Goal: Task Accomplishment & Management: Manage account settings

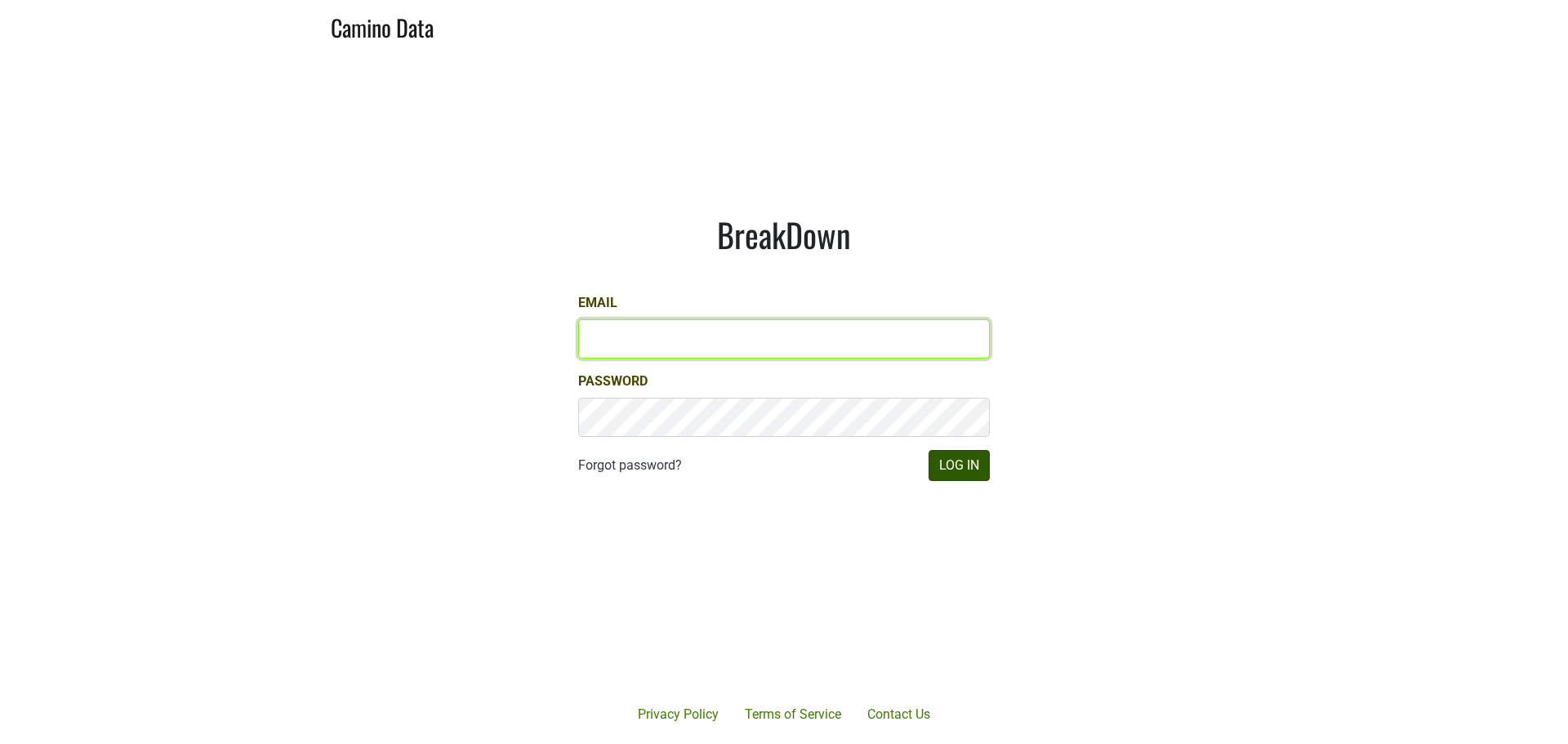
type input "anthony@truchardvineyards.com"
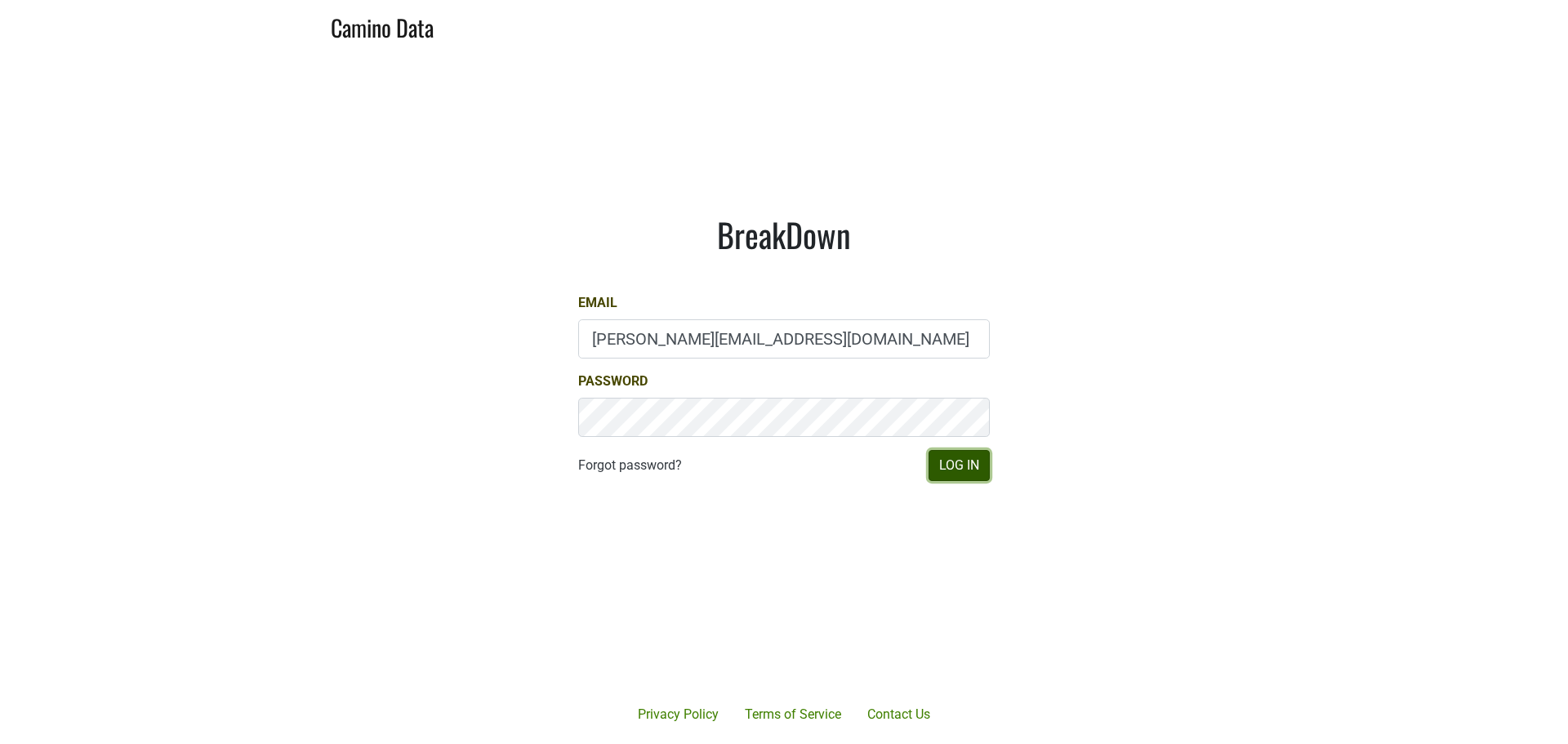
click at [968, 461] on button "Log In" at bounding box center [959, 465] width 62 height 31
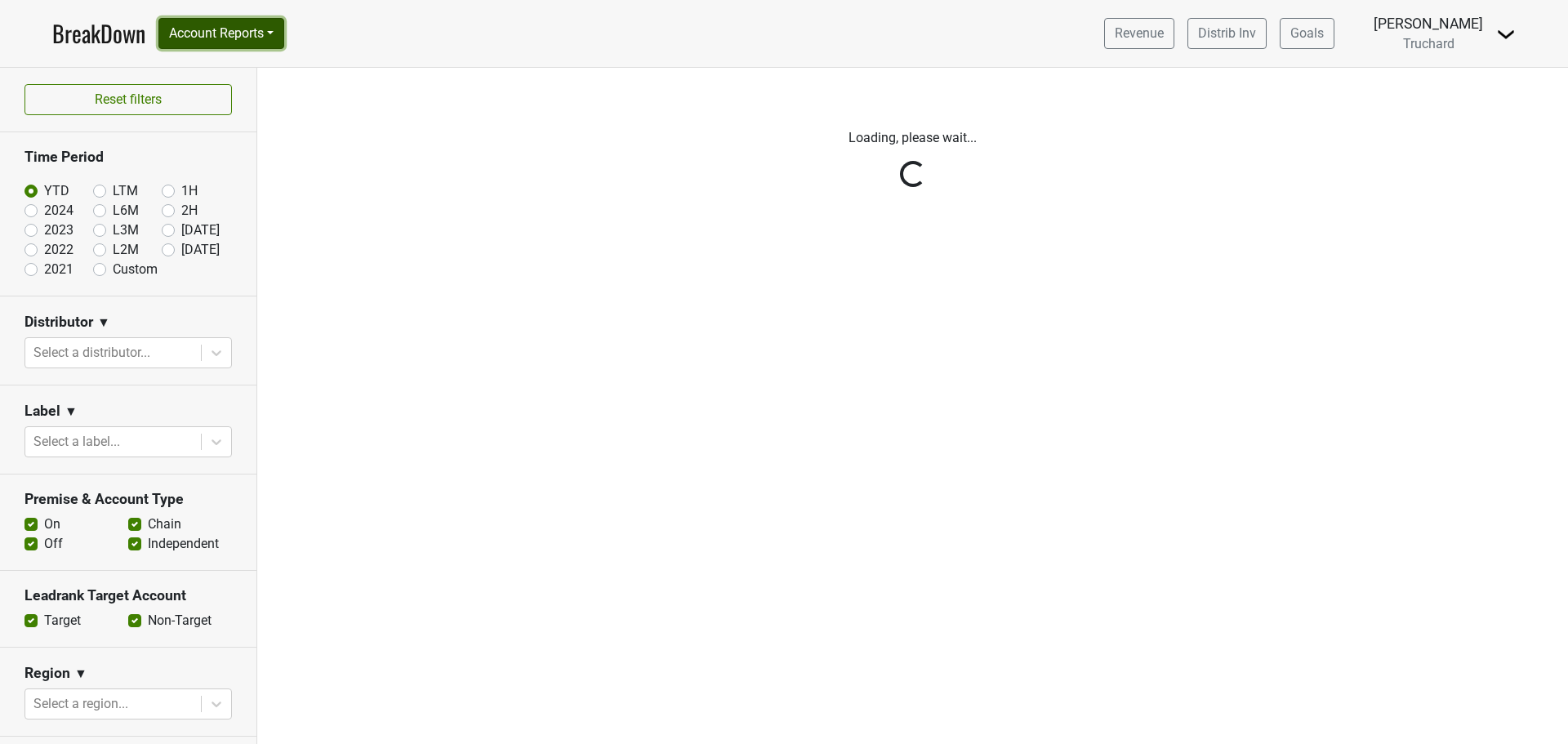
click at [251, 43] on button "Account Reports" at bounding box center [221, 33] width 126 height 31
click at [235, 182] on link "CRM Notes" at bounding box center [232, 176] width 145 height 26
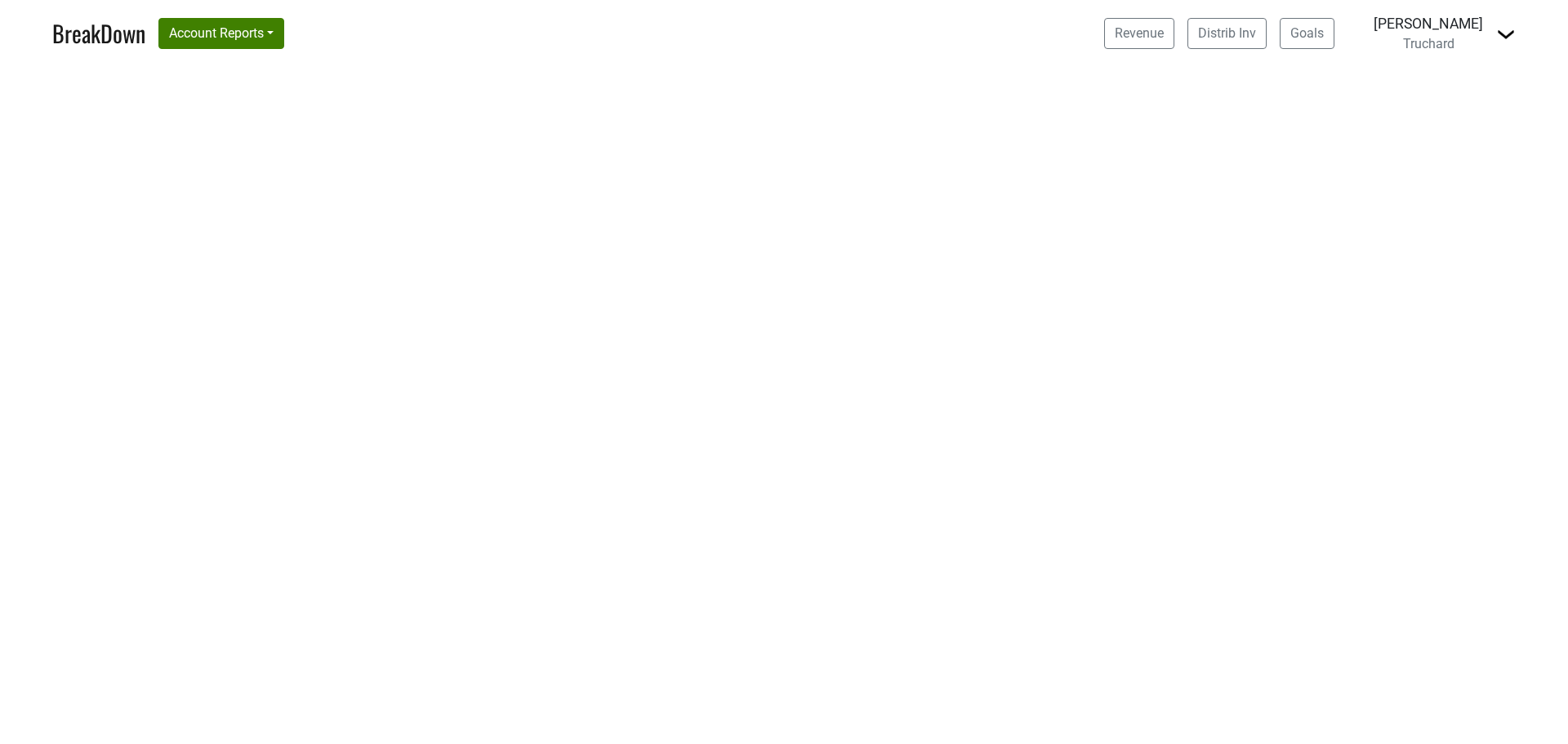
select select "CA"
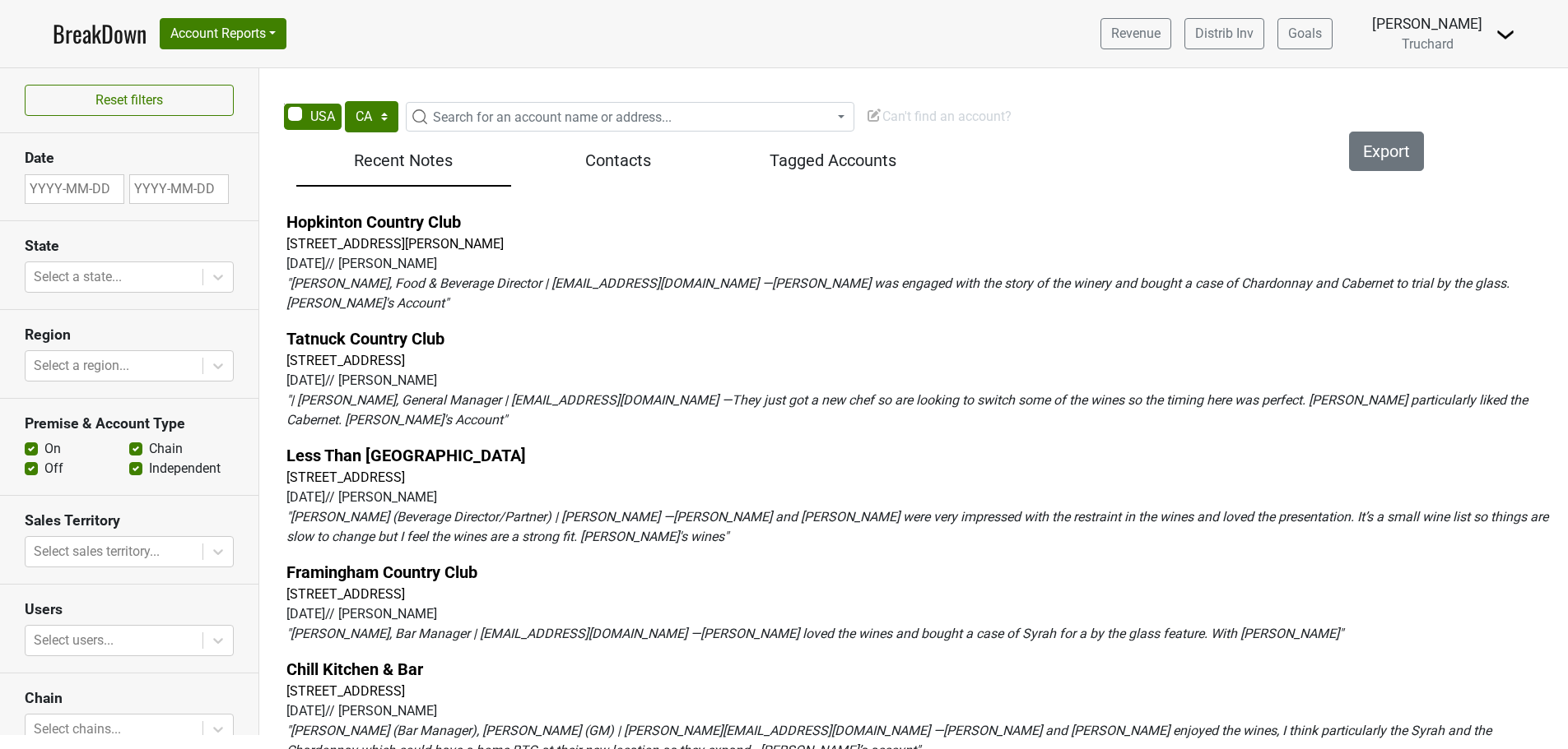
click at [555, 112] on span "Search for an account name or address..." at bounding box center [552, 117] width 239 height 15
type input "volante"
click at [386, 122] on select "AK AL AR AZ CA CO CT DC DE FL GA HI IA ID IL IN KS KY LA MA MD ME MI MN MO MS M…" at bounding box center [371, 117] width 54 height 31
select select "MA"
click at [345, 101] on select "AK AL AR AZ CA CO CT DC DE FL GA HI IA ID IL IN KS KY LA MA MD ME MI MN MO MS M…" at bounding box center [371, 117] width 54 height 31
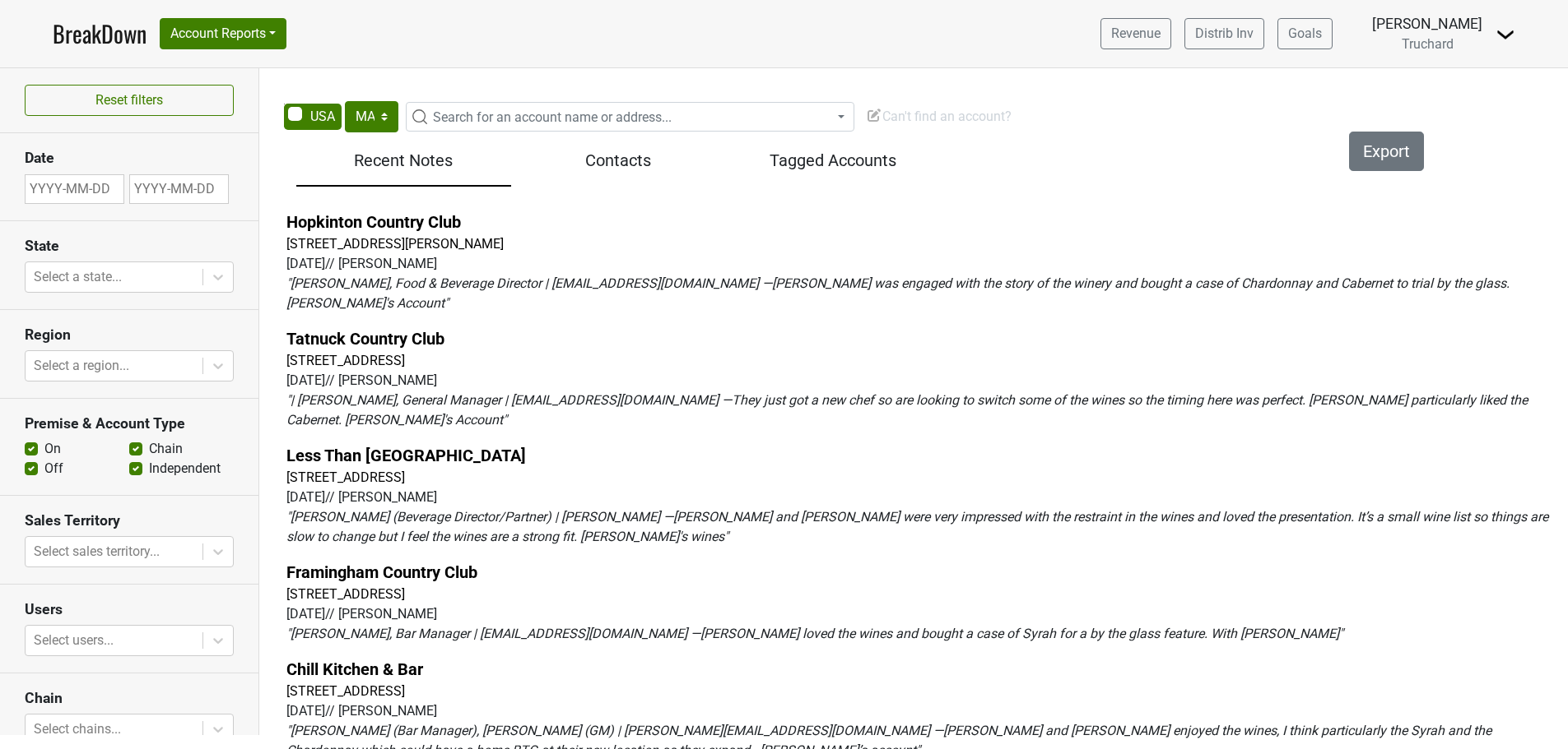
click at [524, 123] on span "Search for an account name or address..." at bounding box center [552, 117] width 239 height 15
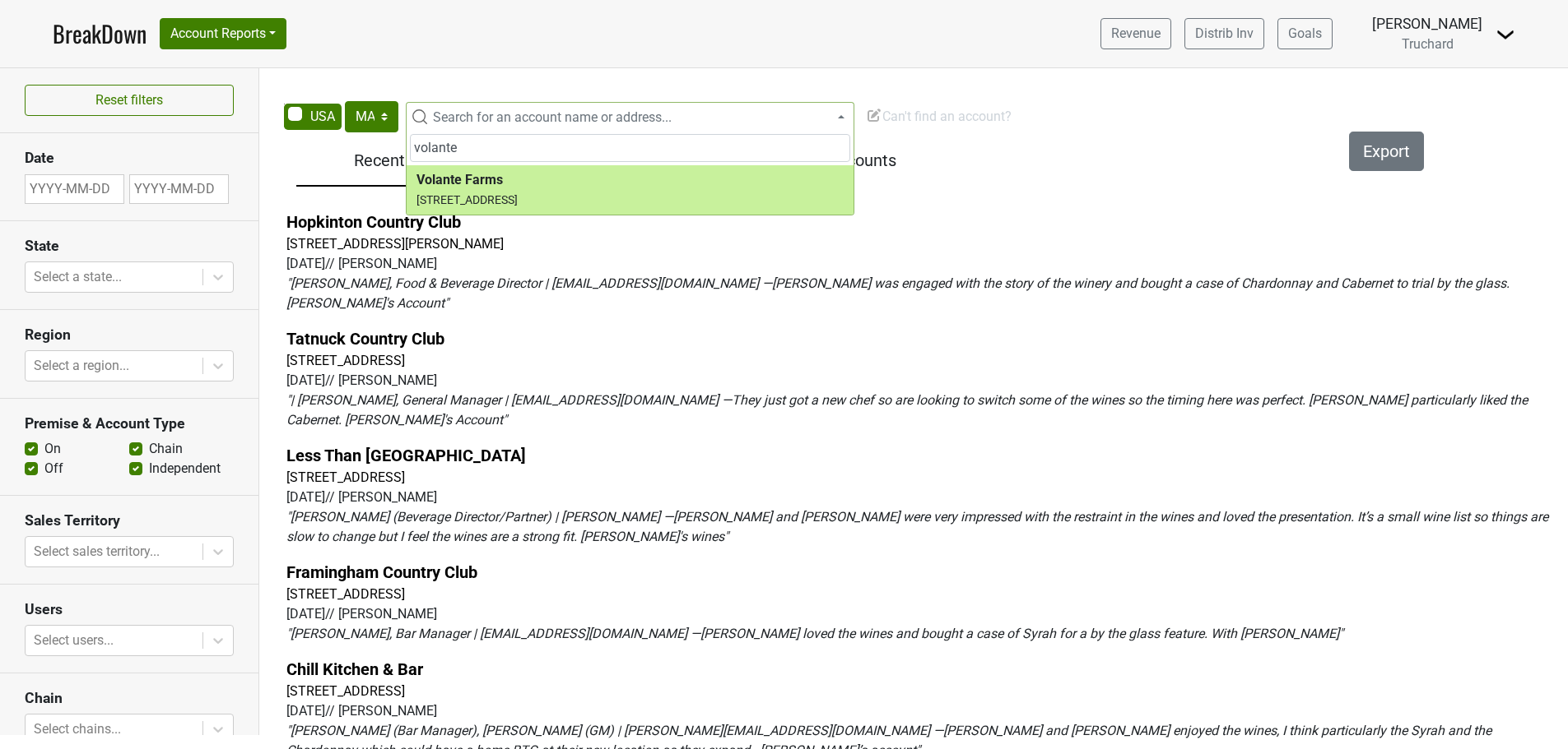
type input "volante"
select select "298150"
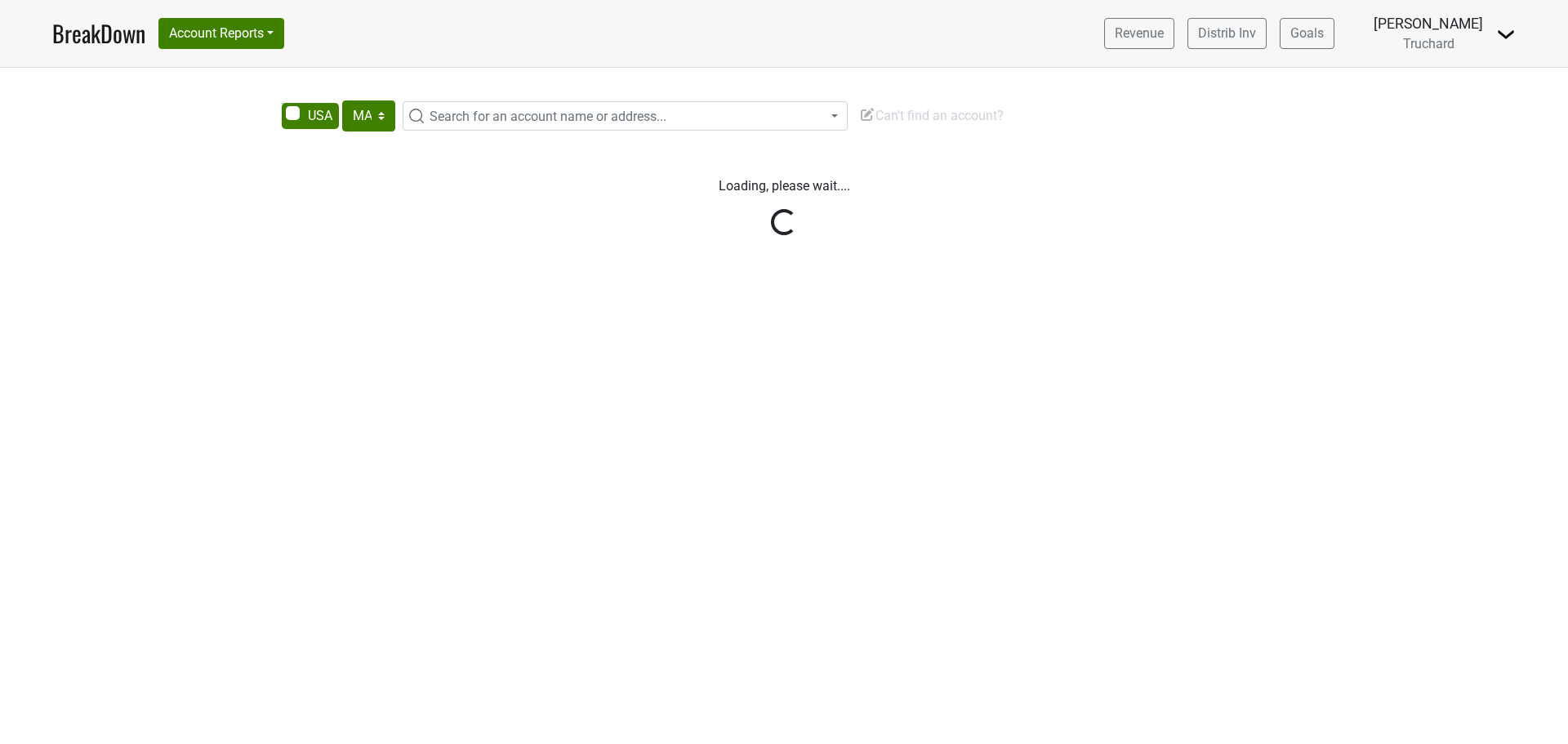
select select "MA"
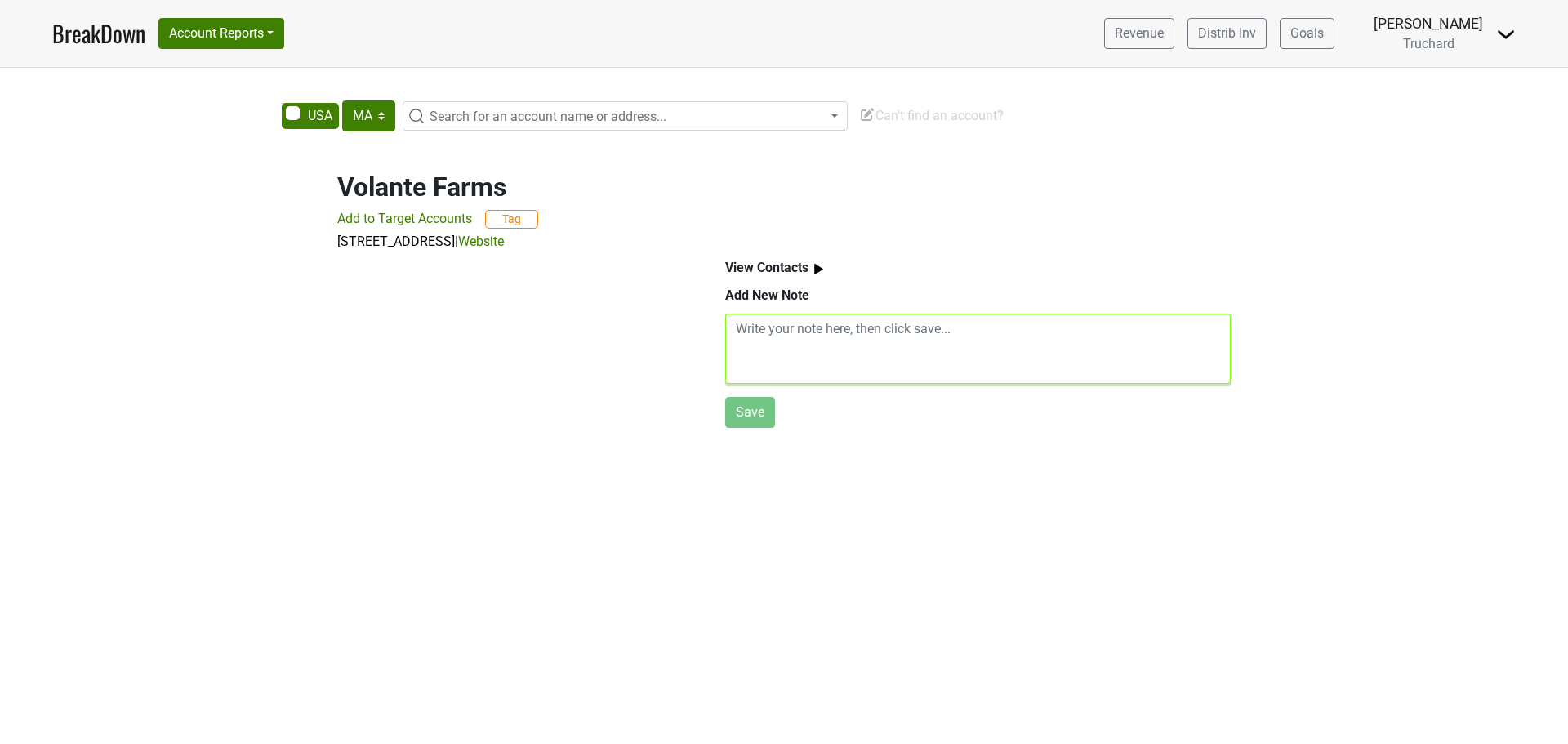
click at [842, 350] on textarea at bounding box center [978, 349] width 506 height 71
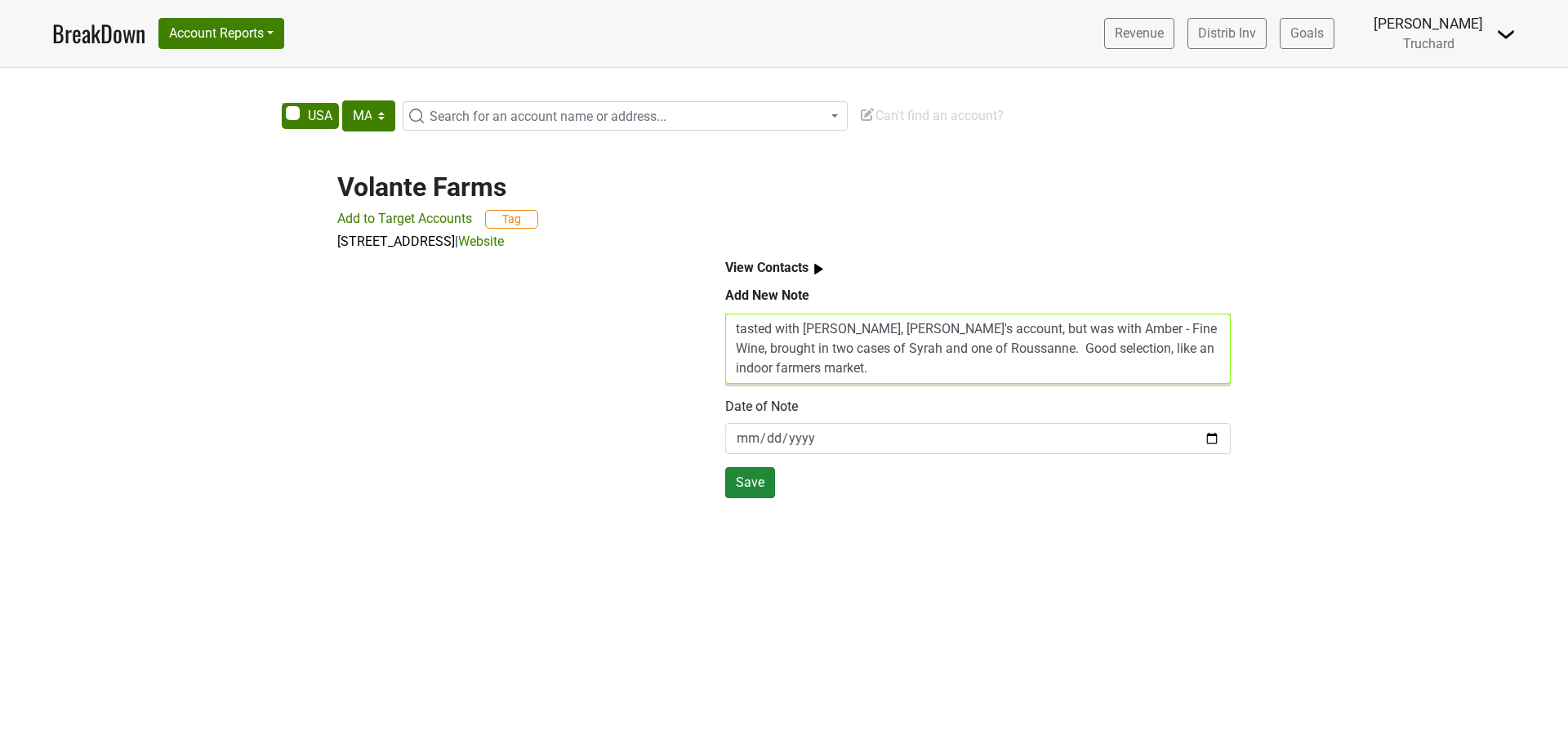
type textarea "tasted with Joe Ferraro, emmy's account, but was with Amber - Fine Wine, brough…"
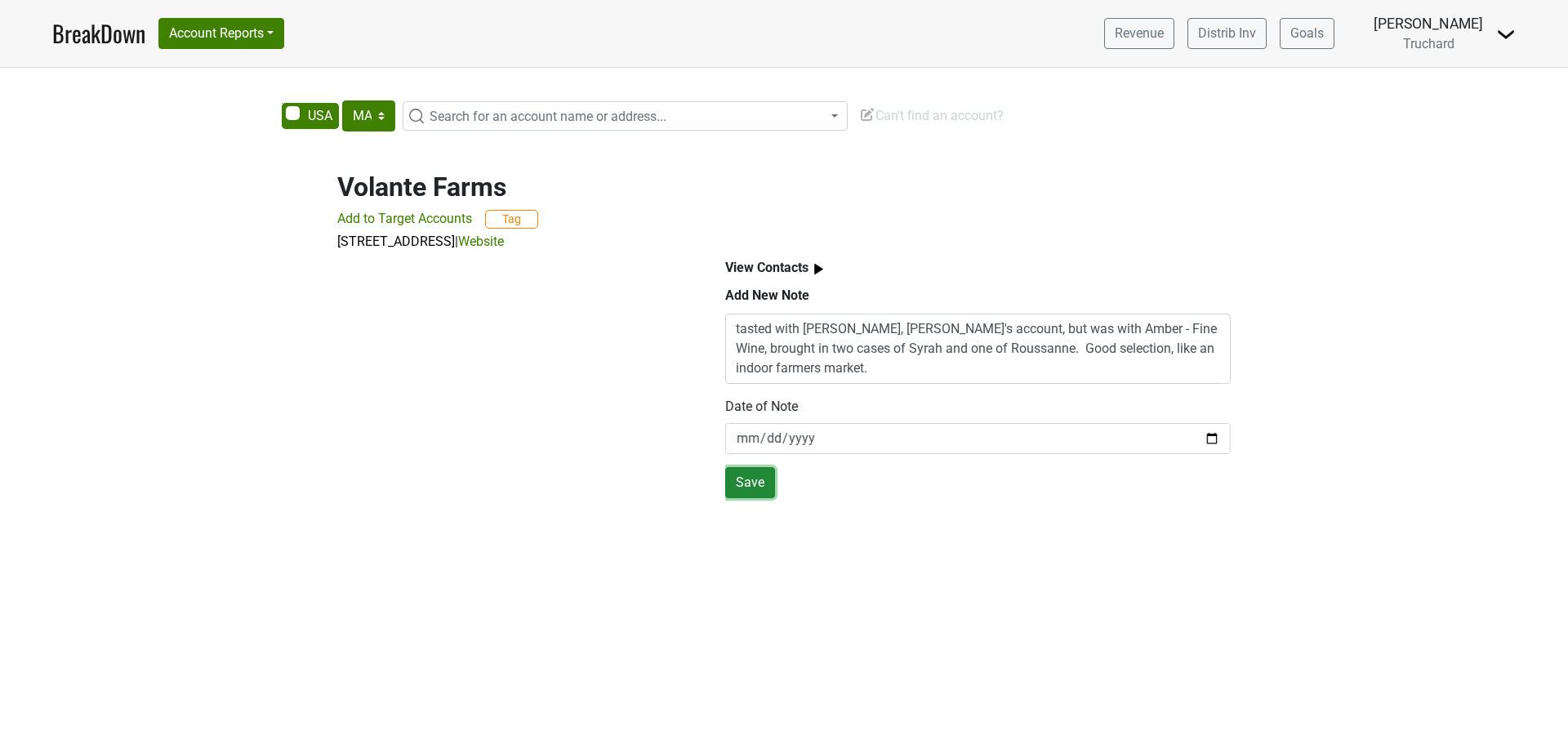
click at [751, 488] on button "Save" at bounding box center [750, 482] width 50 height 31
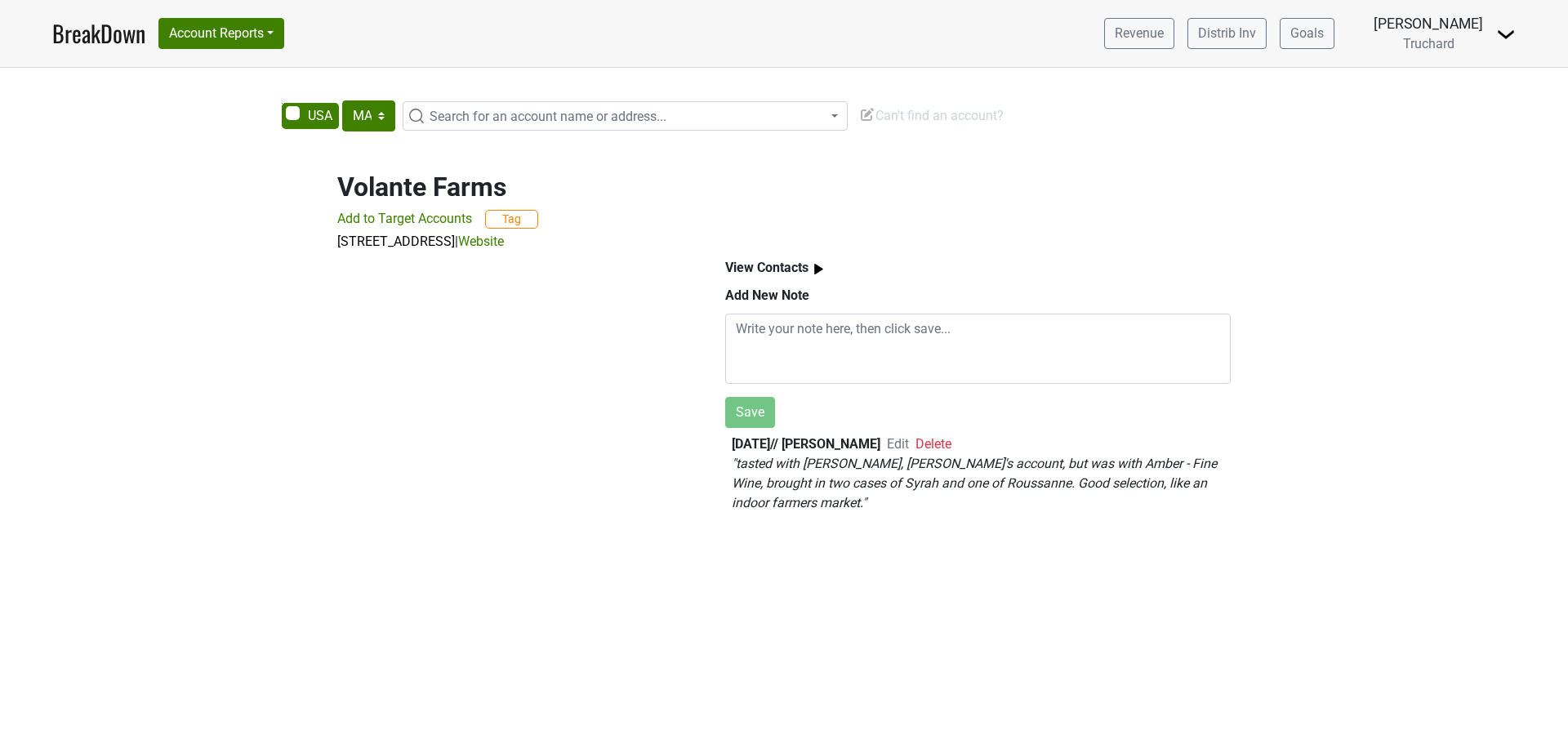
click at [559, 123] on span "Search for an account name or address..." at bounding box center [548, 116] width 237 height 15
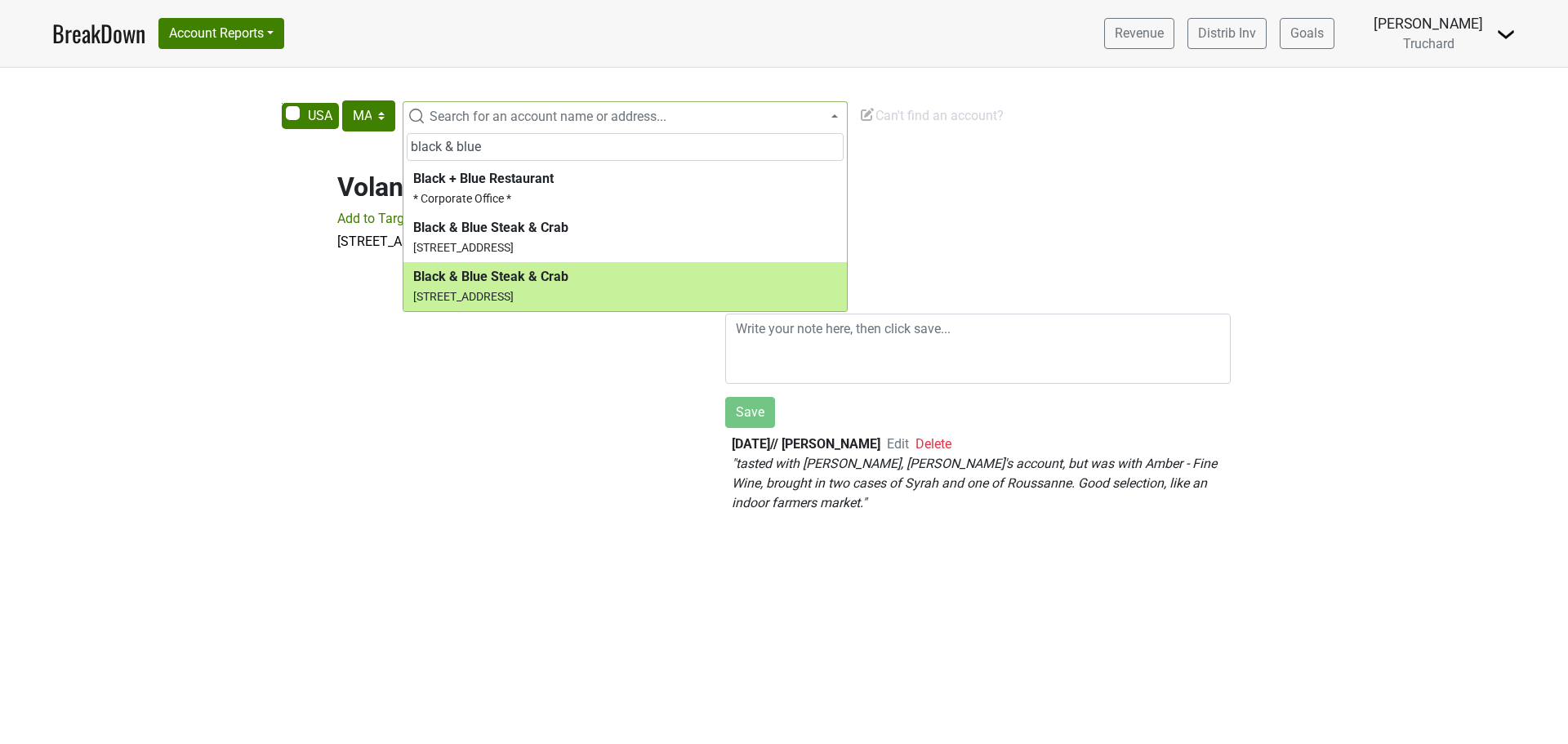
type input "black & blue"
select select "124463203"
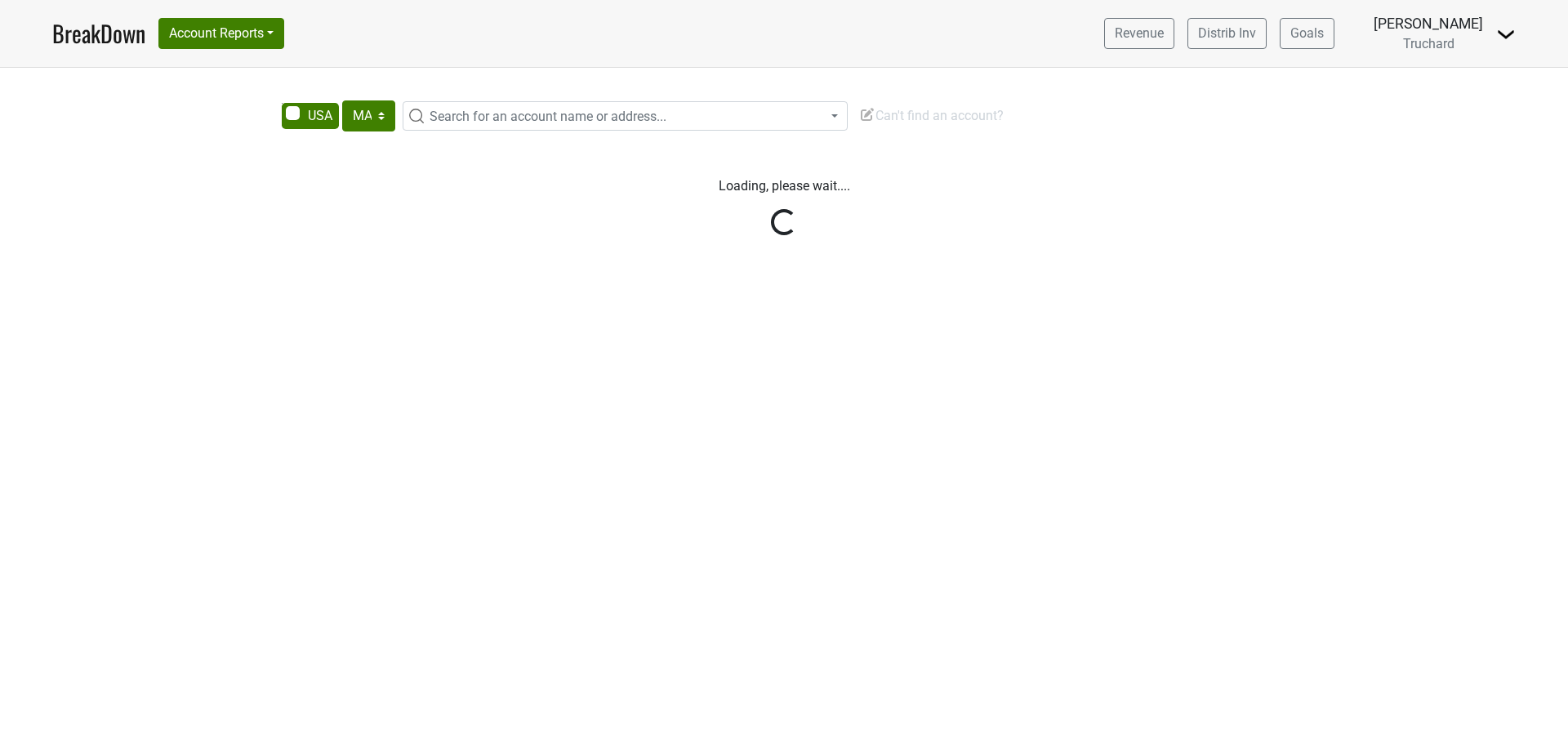
select select "MA"
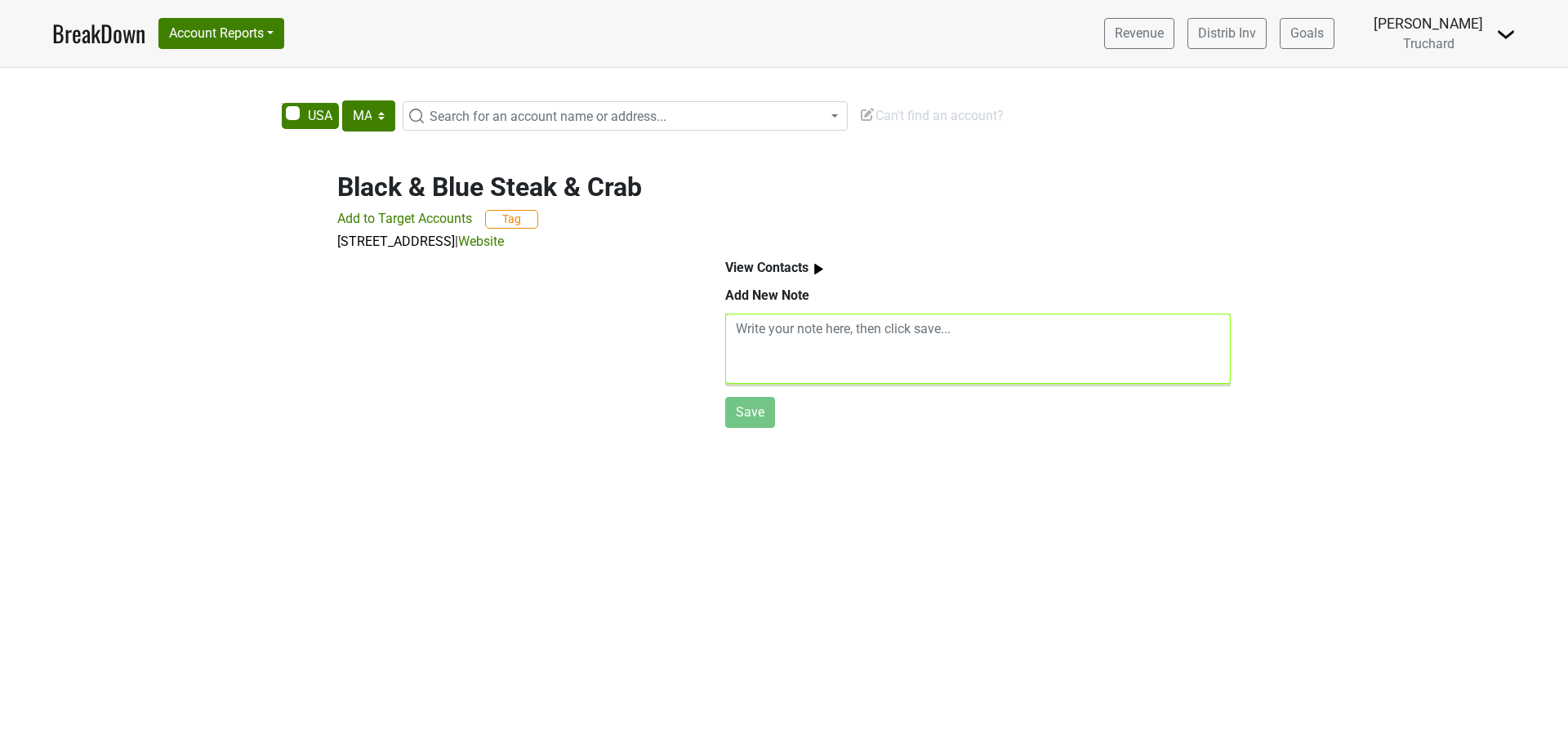
click at [875, 352] on textarea at bounding box center [978, 349] width 506 height 71
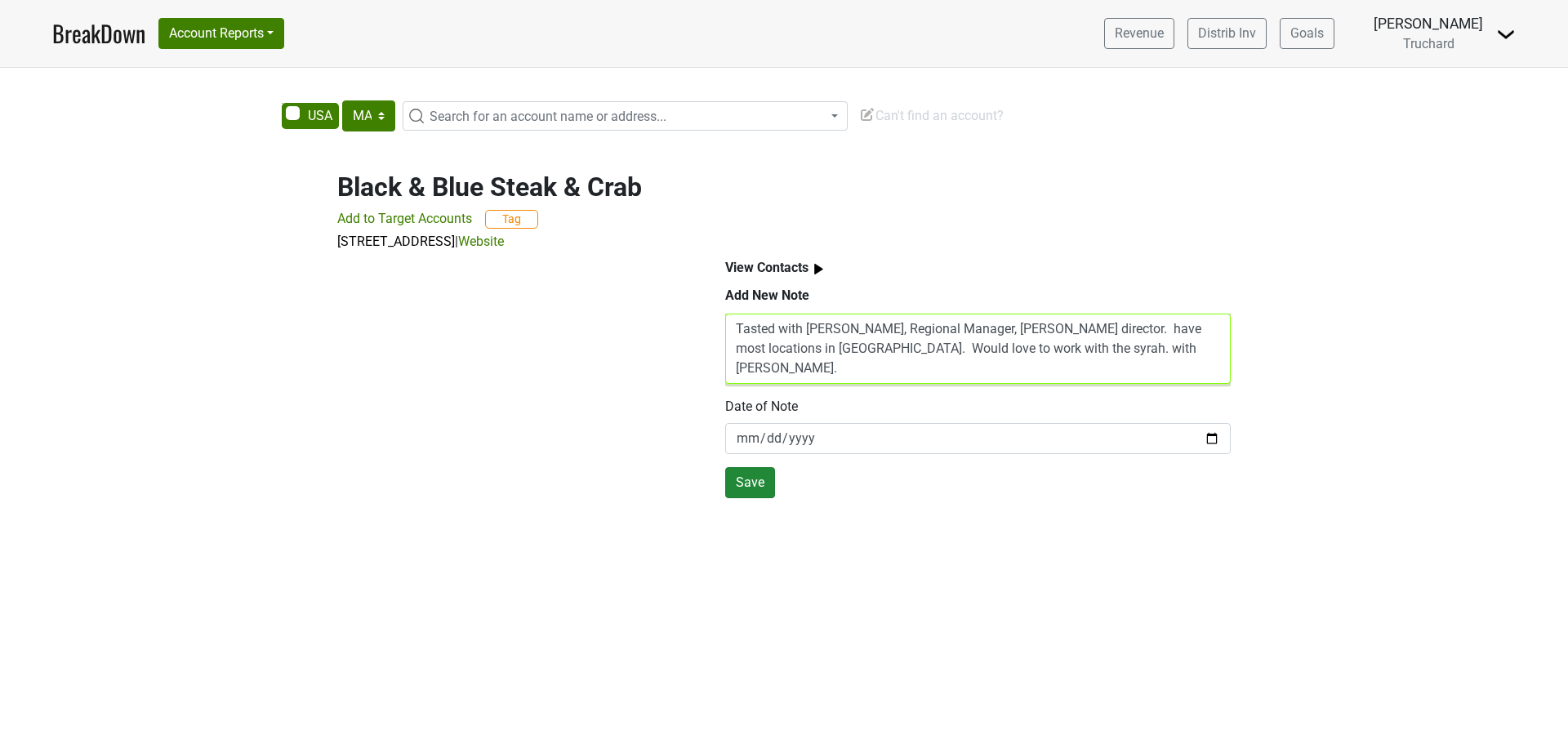
type textarea "Tasted with [PERSON_NAME], Regional Manager, [PERSON_NAME] director. have most …"
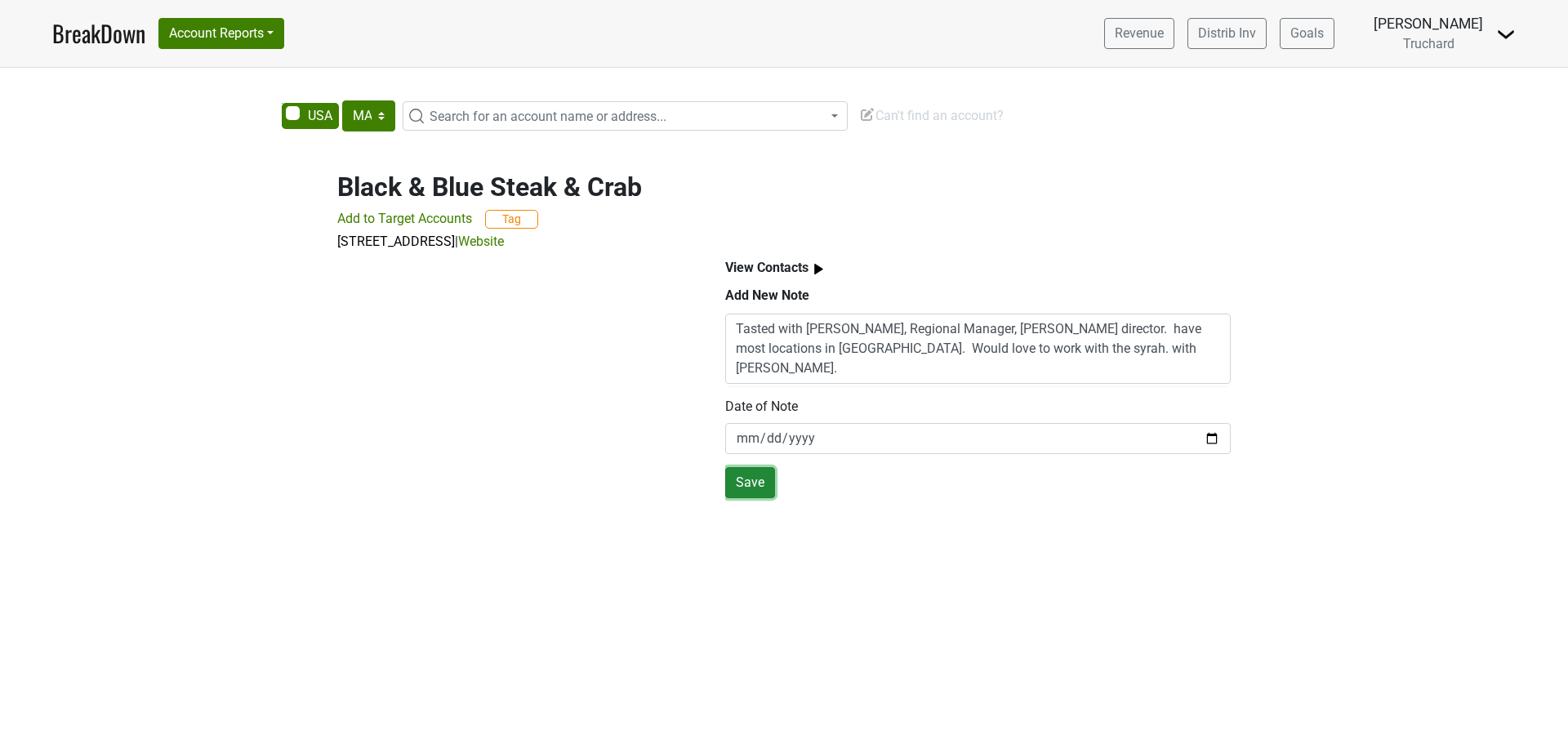
click at [761, 476] on button "Save" at bounding box center [750, 482] width 50 height 31
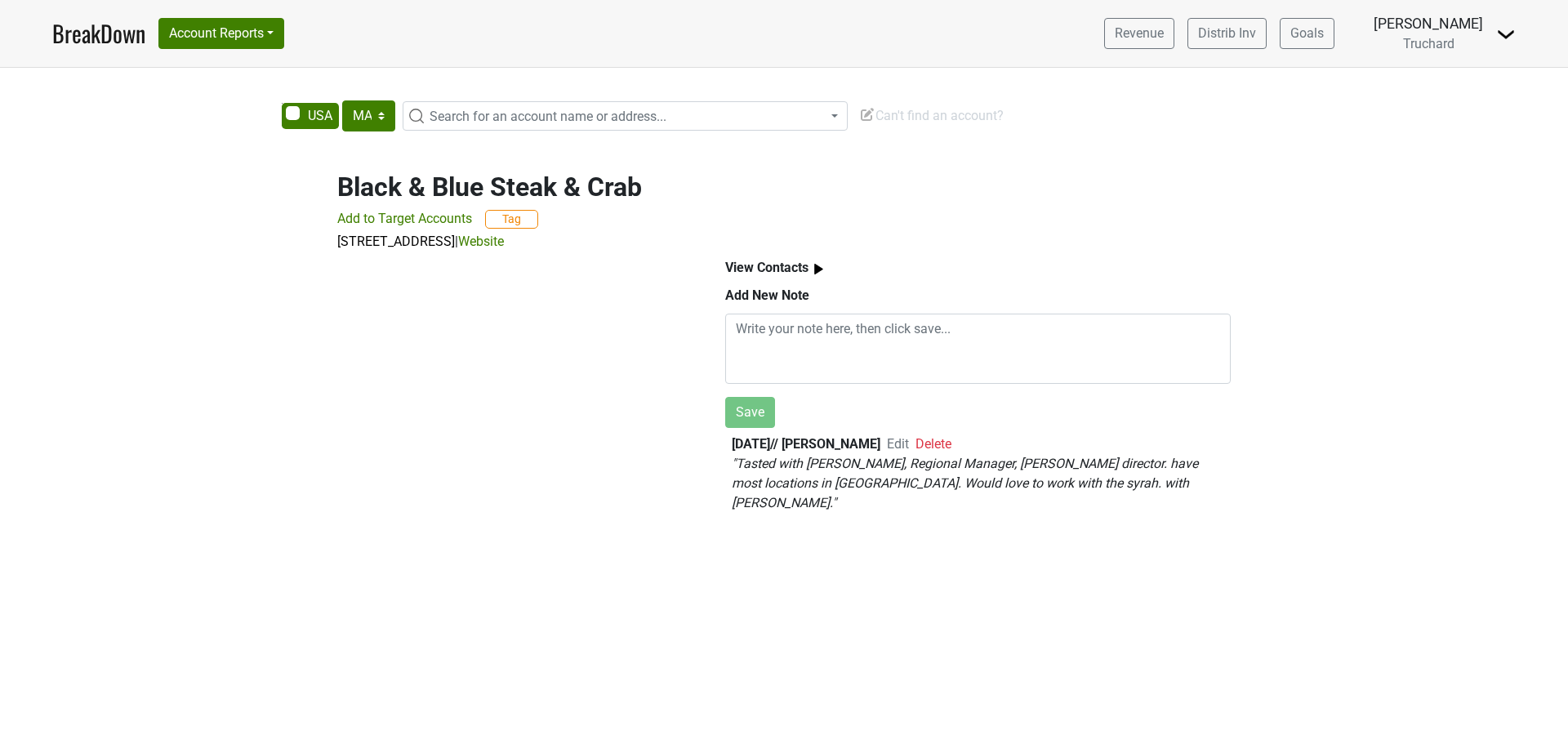
click at [448, 114] on span "Search for an account name or address..." at bounding box center [548, 116] width 237 height 15
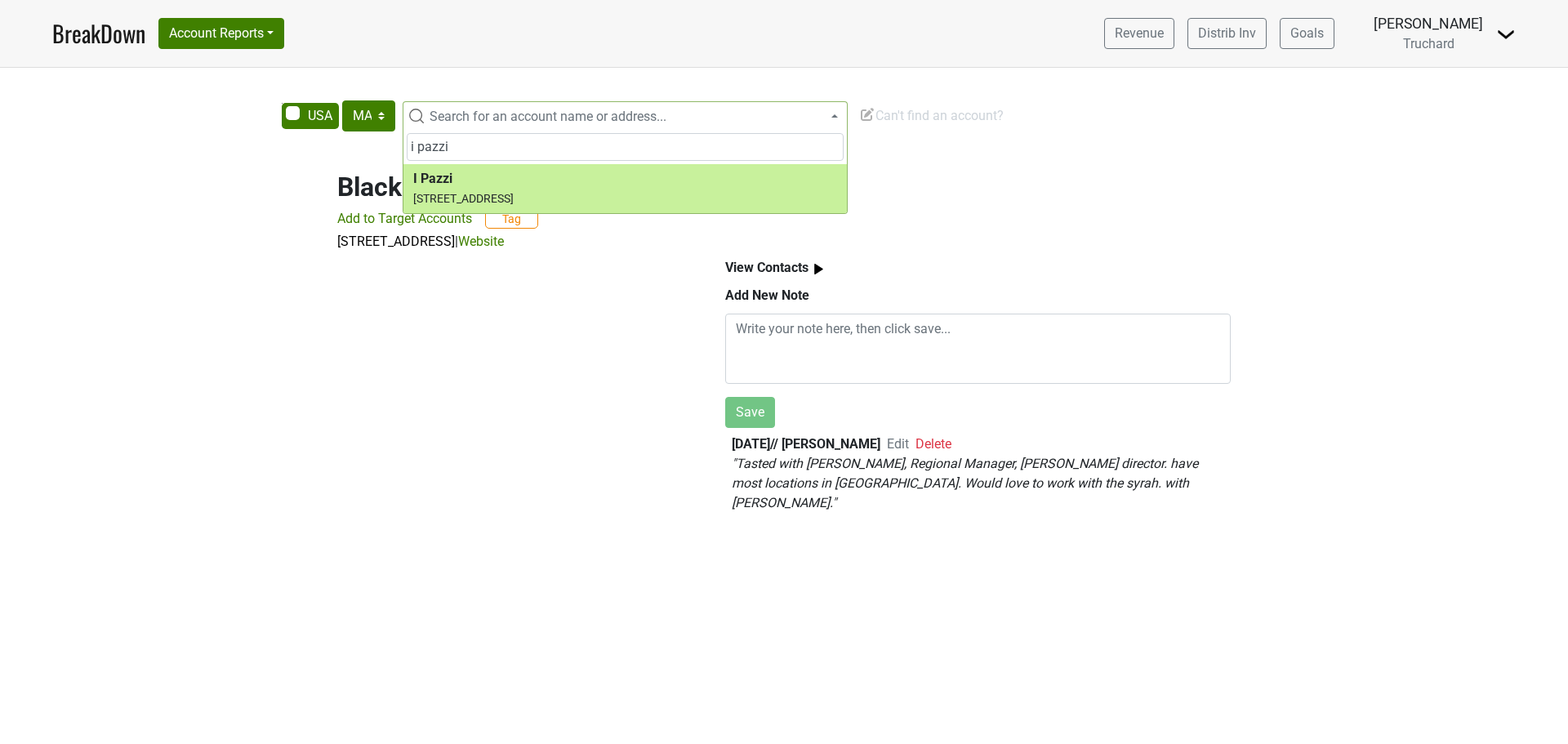
type input "i pazzi"
select select "293203"
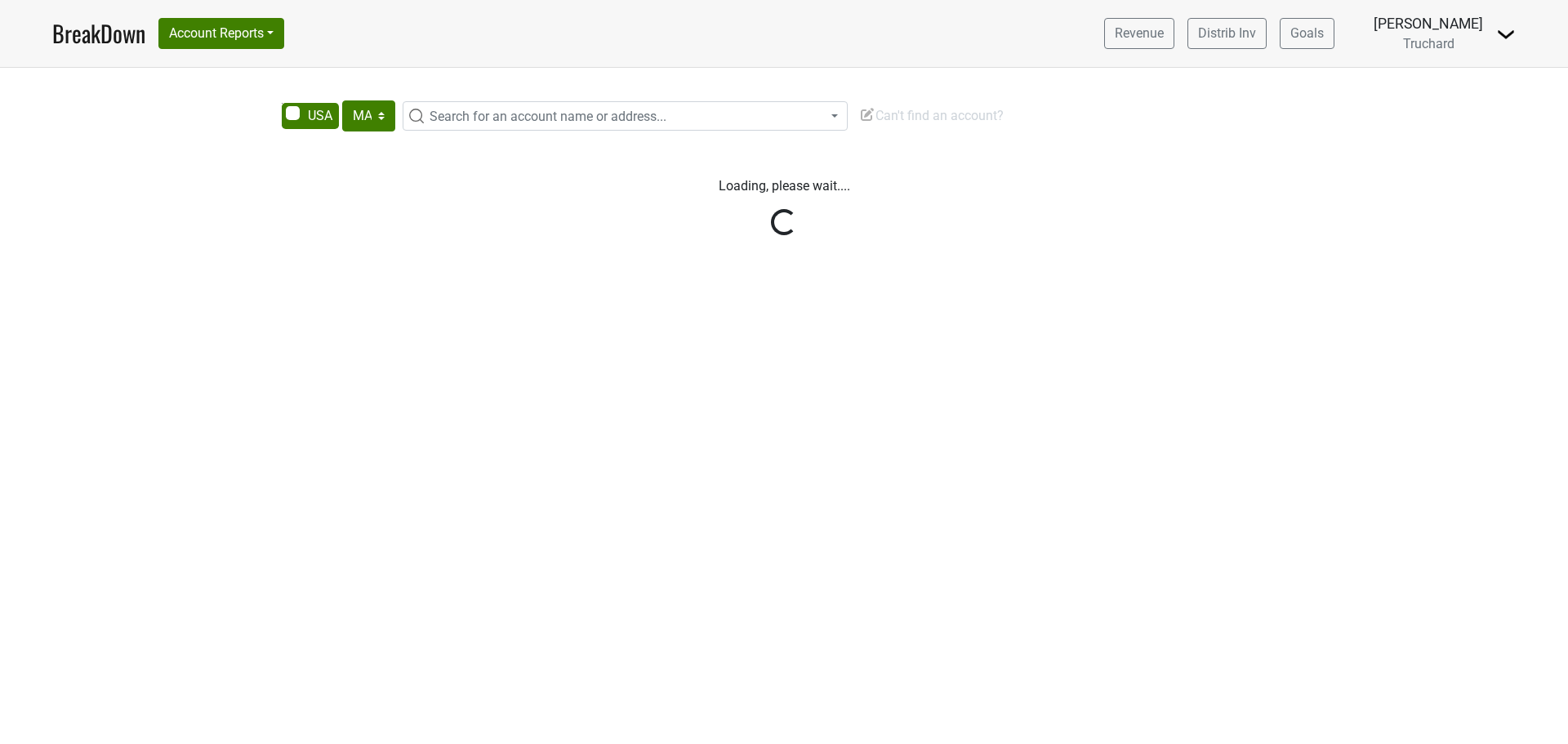
select select "MA"
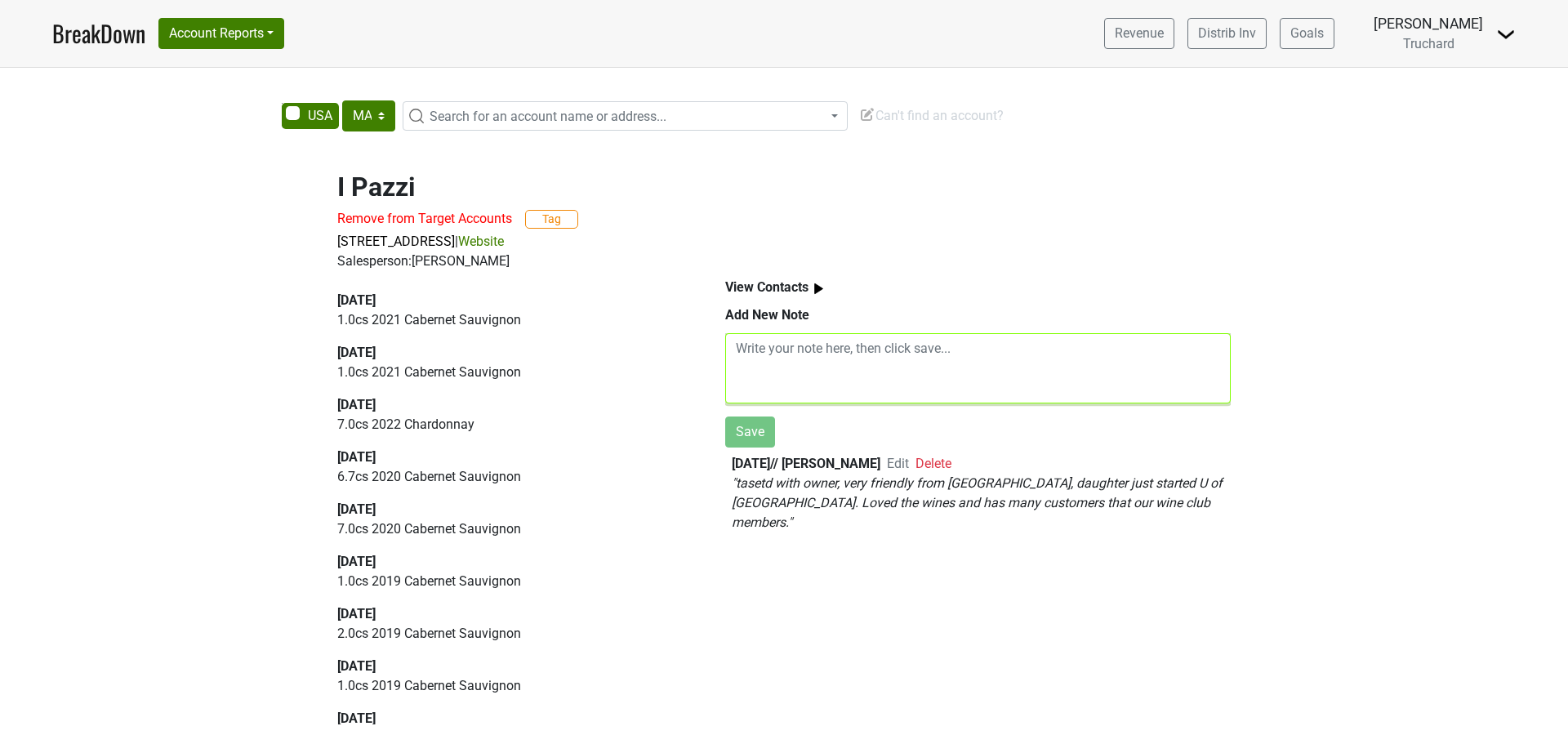
click at [962, 397] on textarea at bounding box center [978, 368] width 506 height 71
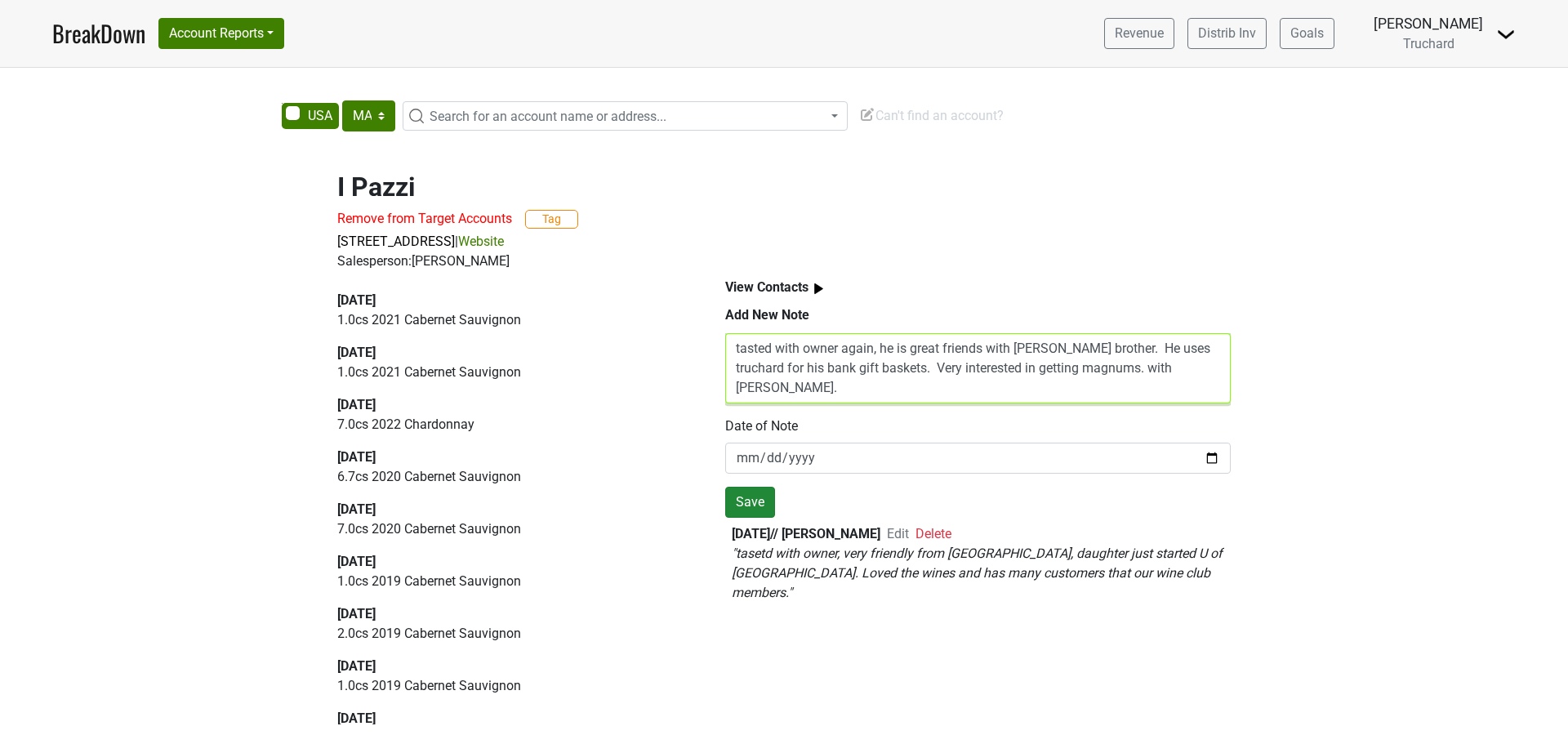
type textarea "tasted with owner again, he is great friends with [PERSON_NAME] brother. He use…"
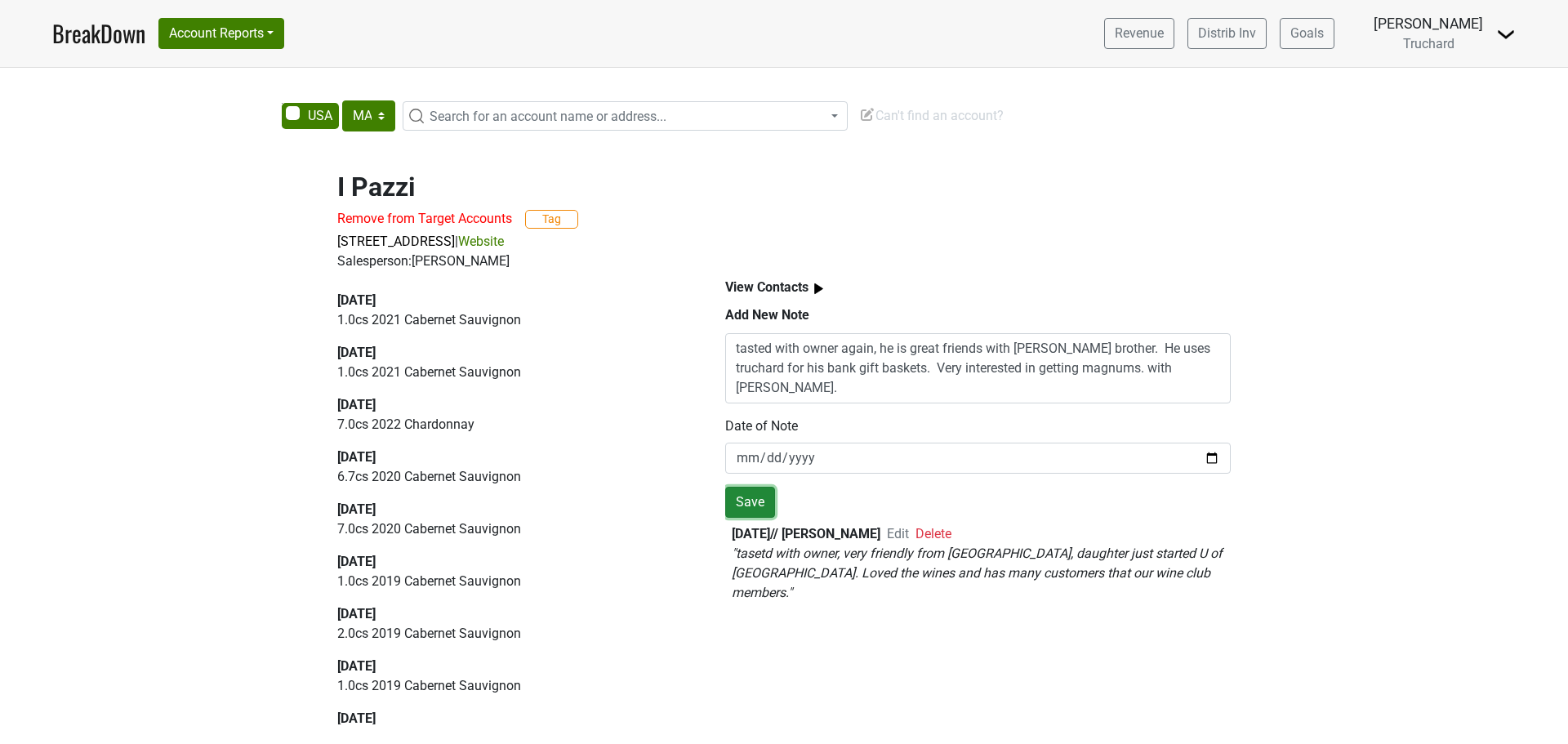
click at [754, 507] on button "Save" at bounding box center [750, 502] width 50 height 31
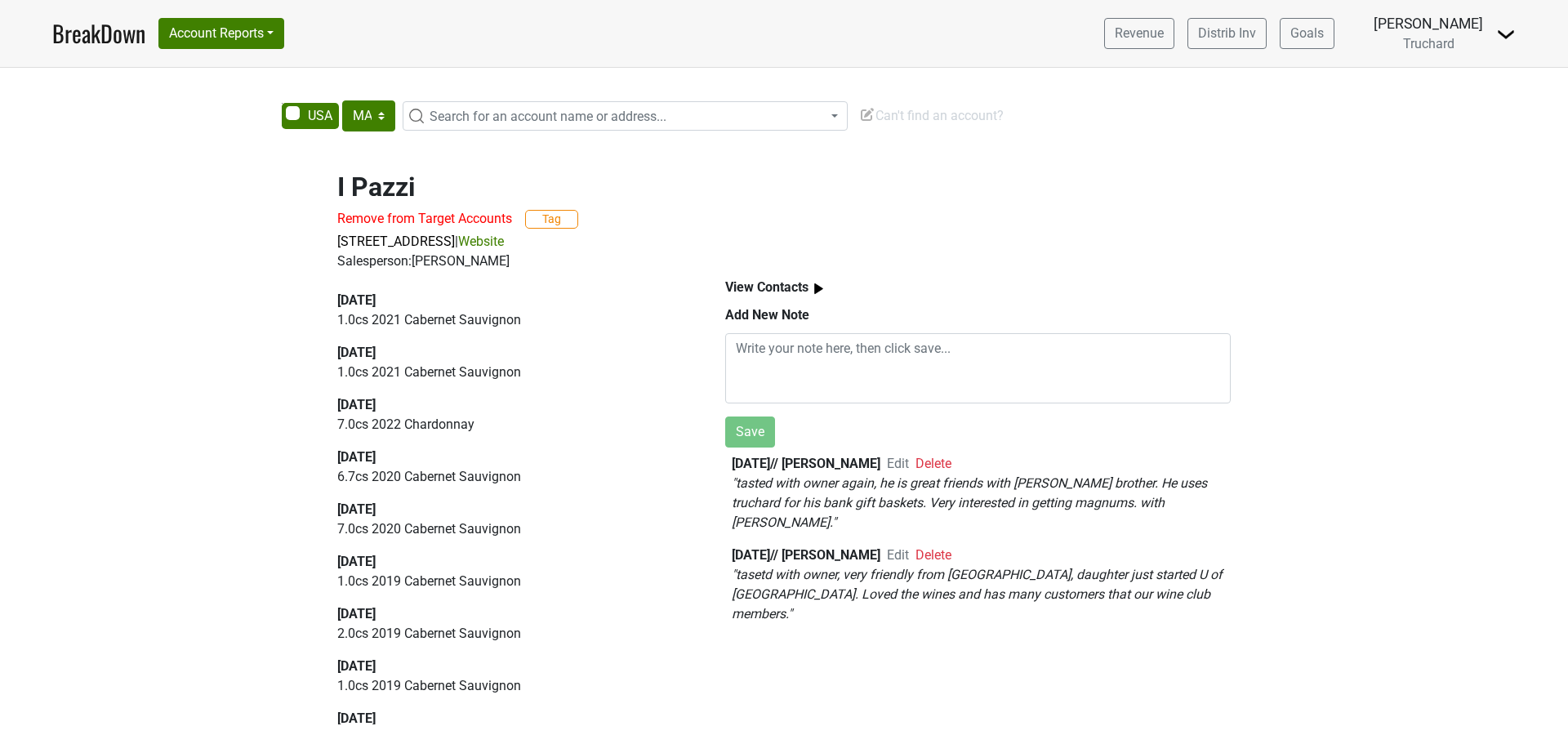
click at [508, 119] on span "Search for an account name or address..." at bounding box center [548, 116] width 237 height 15
type input "11 Pleasant Street Dunstable MA 01827"
click at [904, 146] on div "AK AL AR AZ CA CO CT DC DE FL GA HI IA ID IL IN KS KY LA MA MD ME MI MN MO MS M…" at bounding box center [784, 415] width 1568 height 631
click at [933, 113] on span "Can't find an account?" at bounding box center [932, 115] width 145 height 15
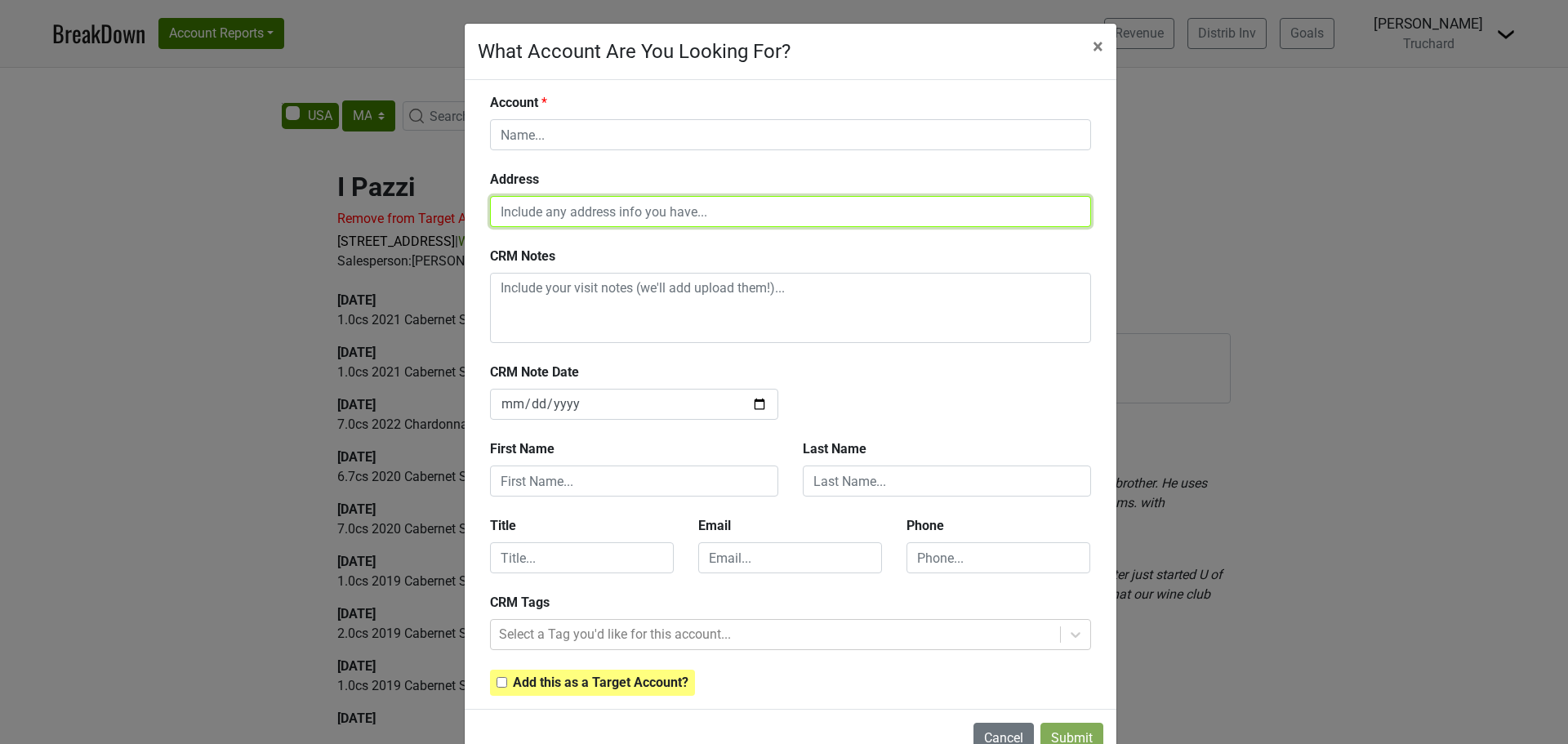
click at [503, 216] on input "text" at bounding box center [791, 212] width 601 height 31
paste input "11 Pleasant Street Dunstable MA 01827"
type input "11 Pleasant Street Dunstable MA 01827"
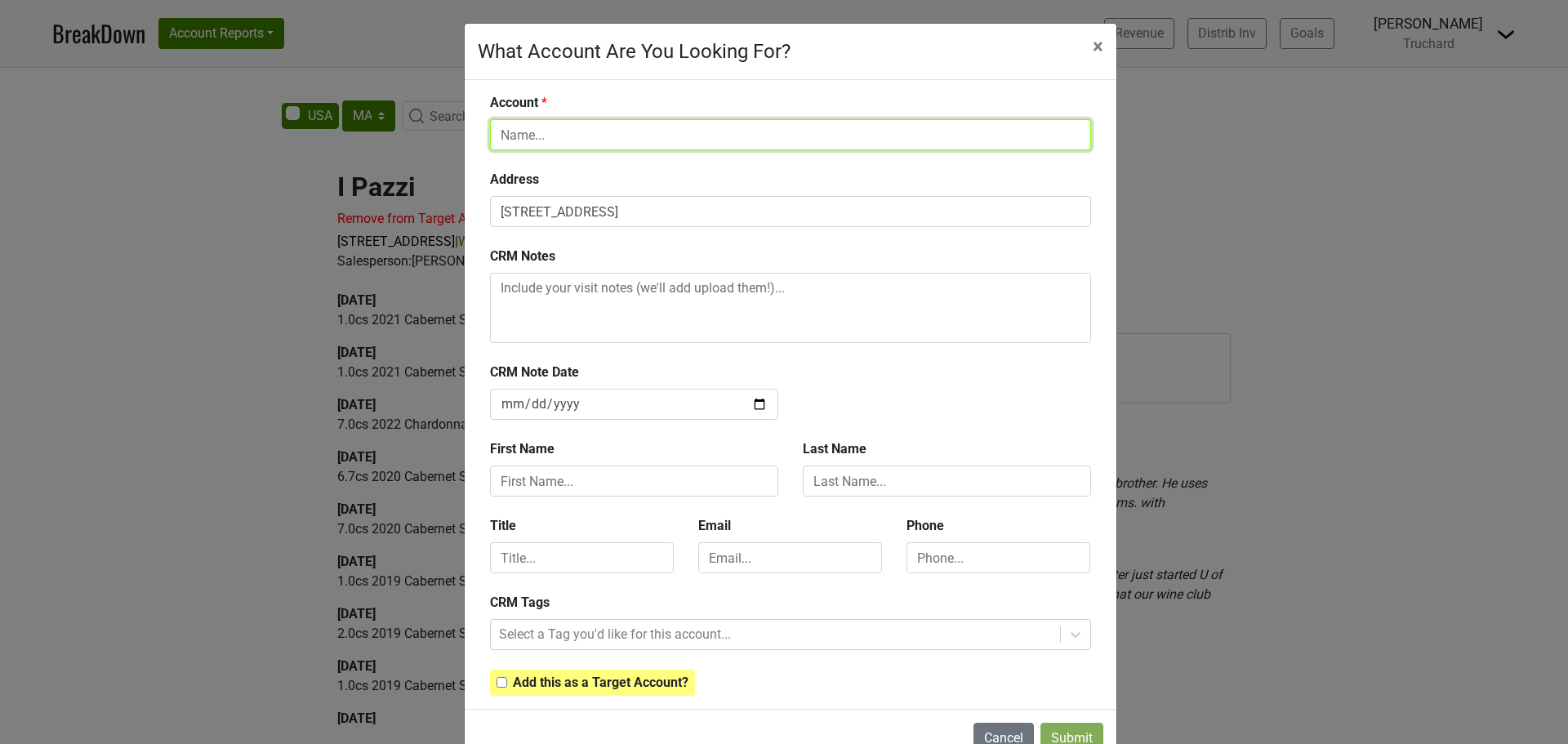
click at [529, 145] on input "text" at bounding box center [791, 135] width 601 height 31
type input "Mirabelle Farms"
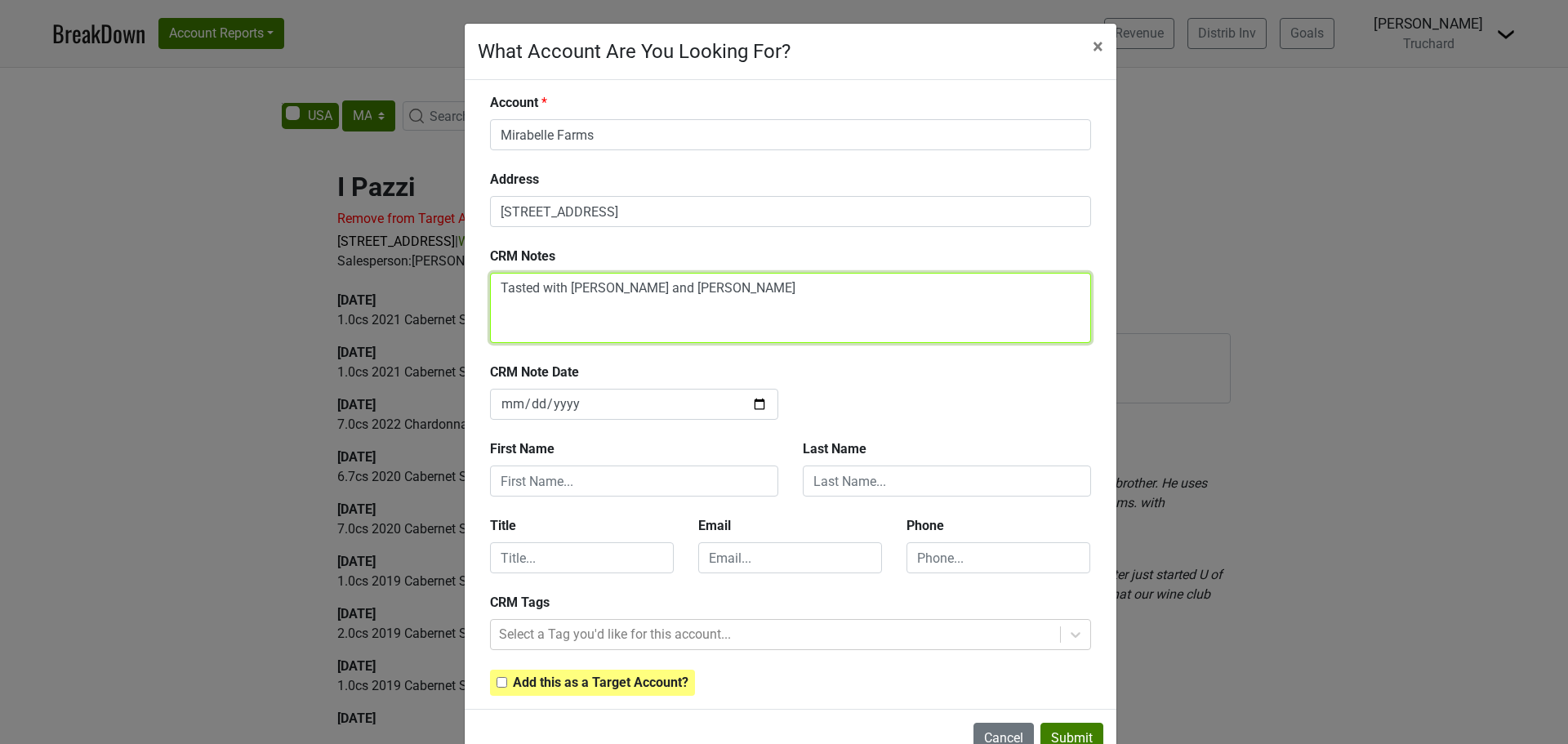
drag, startPoint x: 579, startPoint y: 279, endPoint x: 561, endPoint y: 297, distance: 25.5
click at [561, 297] on textarea "Tasted with Guime and Amanda" at bounding box center [791, 309] width 601 height 71
click at [584, 288] on textarea "Tasted with Guime and Amanda" at bounding box center [791, 309] width 601 height 71
click at [772, 291] on textarea "Tasted with Guillaume and Amanda" at bounding box center [791, 309] width 601 height 71
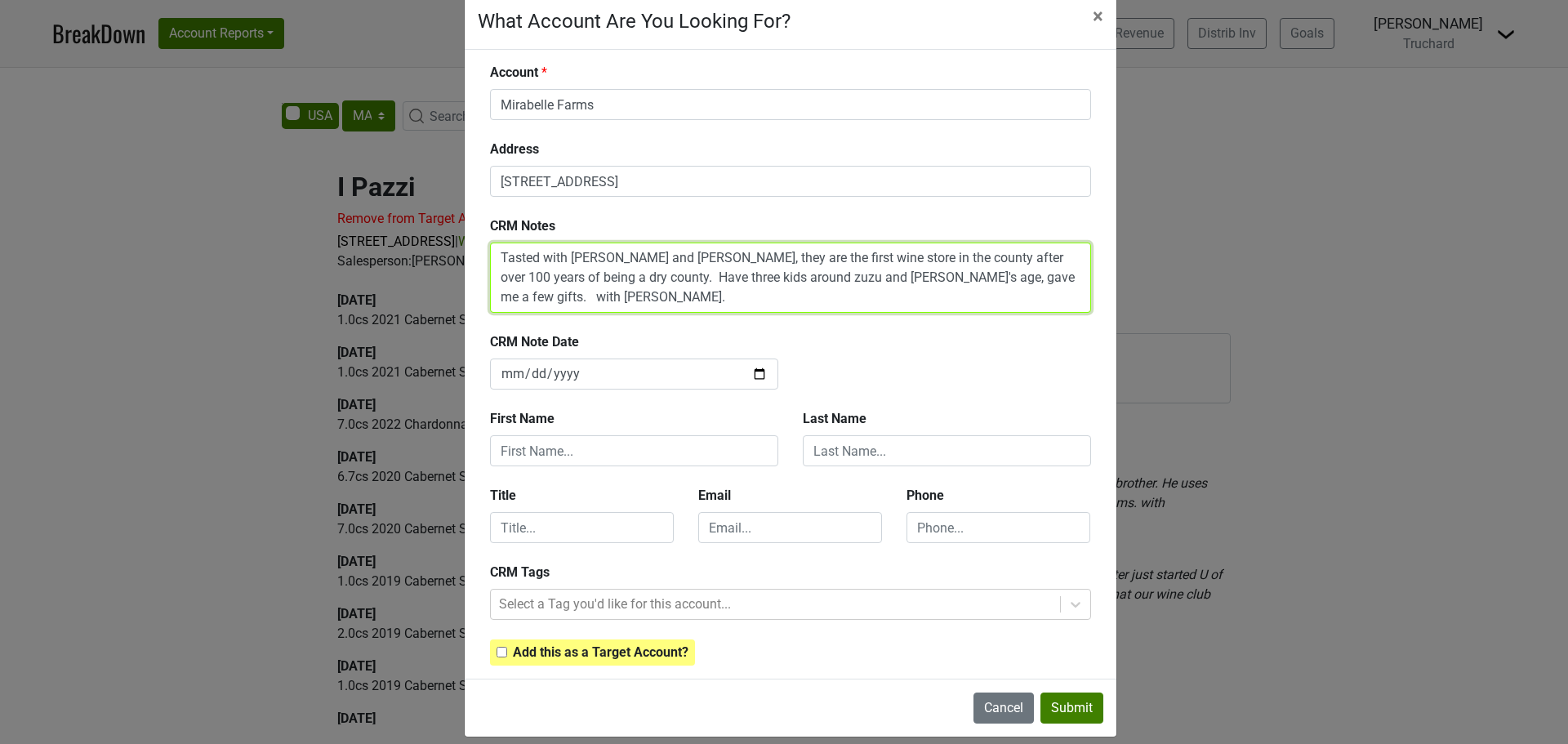
scroll to position [46, 0]
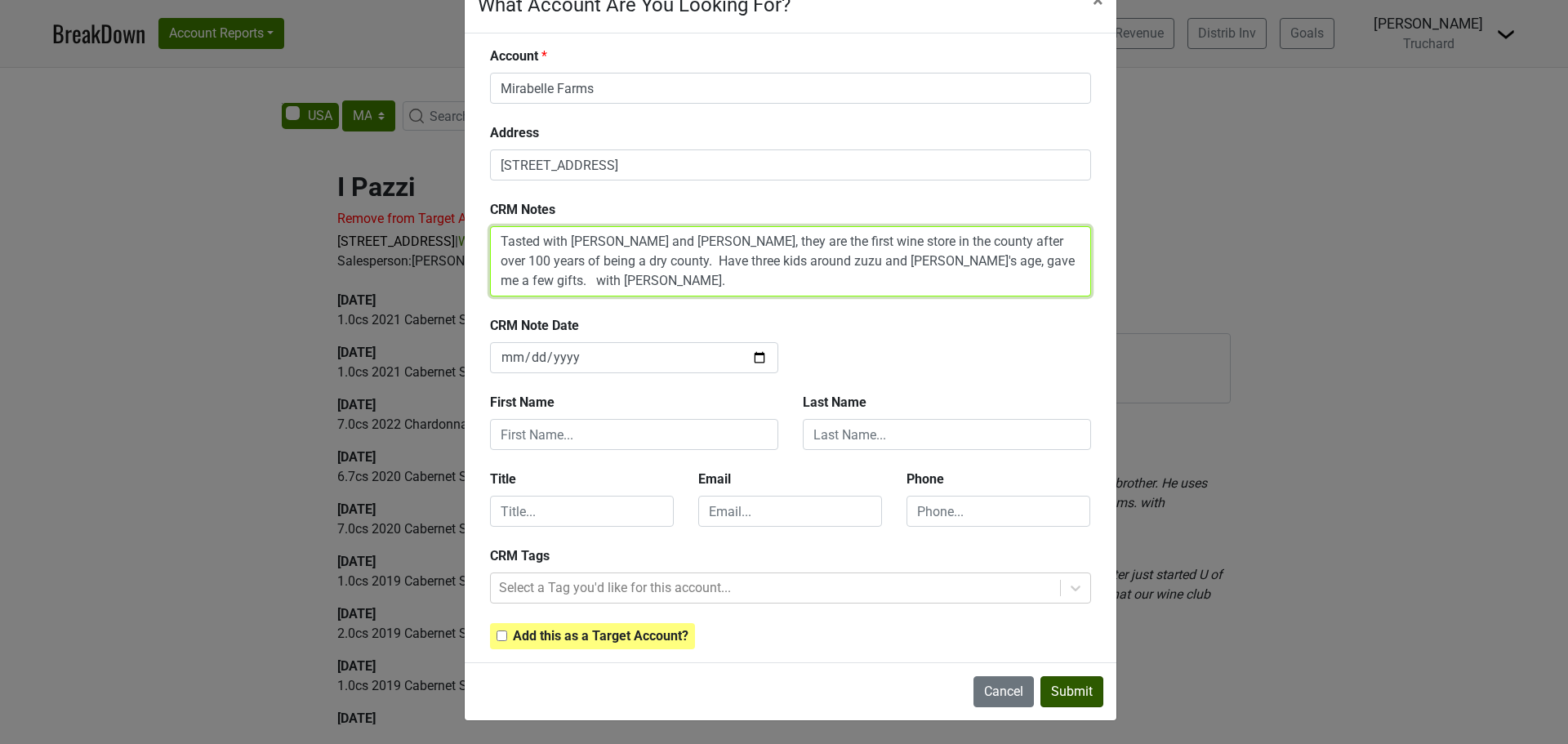
type textarea "Tasted with Guillaume and Amanda, they are the first wine store in the county a…"
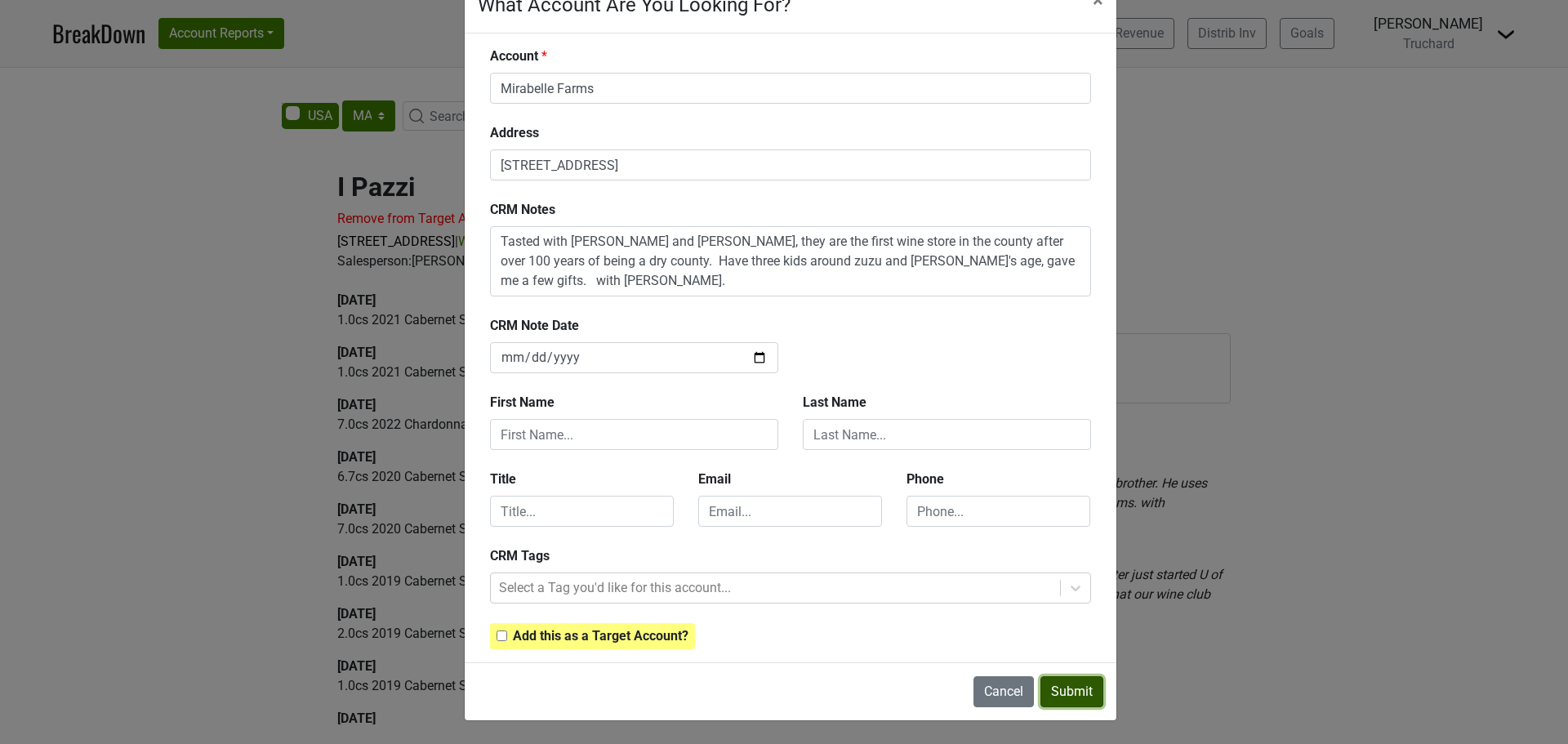
click at [1047, 691] on button "Submit" at bounding box center [1072, 692] width 63 height 31
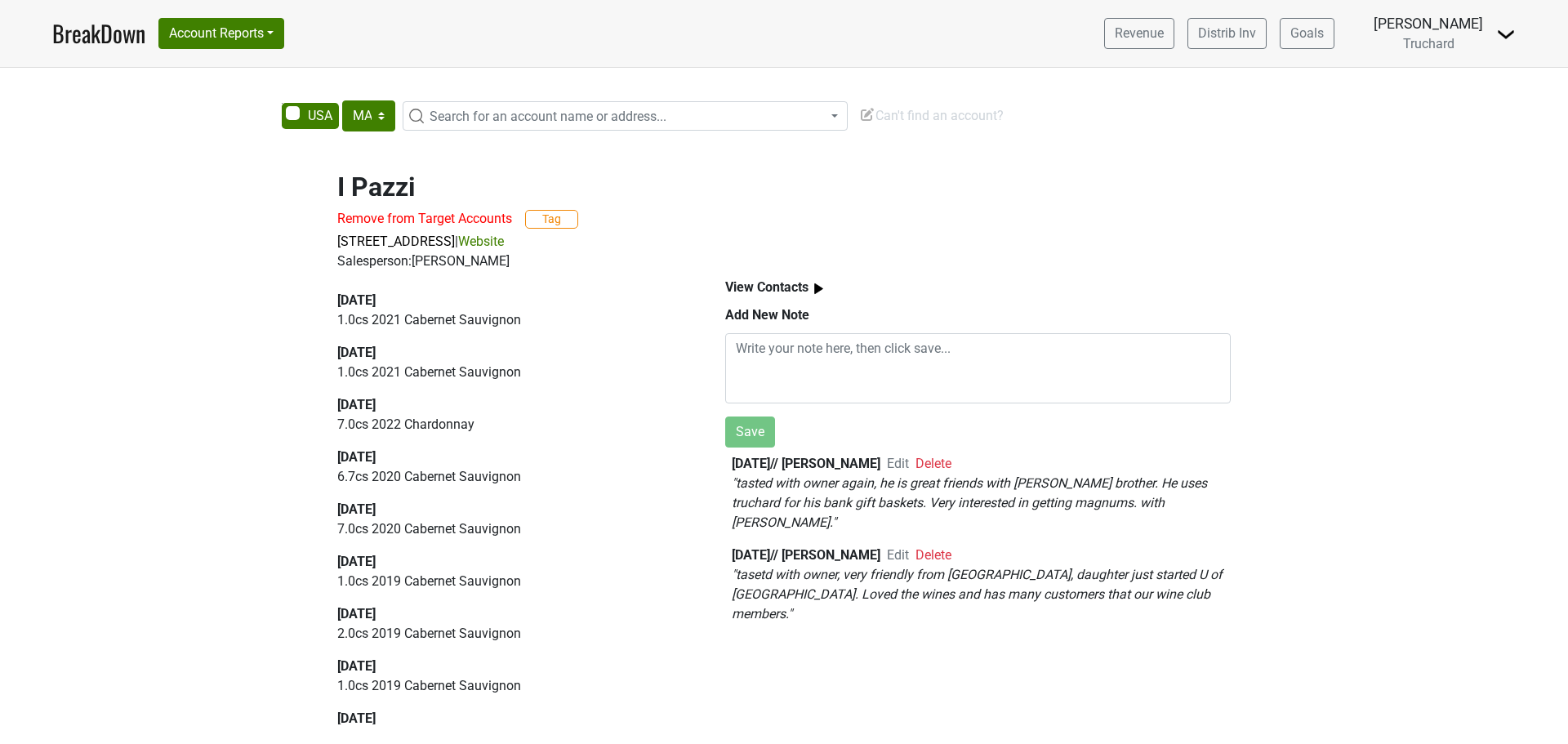
click at [599, 124] on span "Search for an account name or address..." at bounding box center [548, 116] width 237 height 15
click at [500, 149] on input "vin for" at bounding box center [625, 147] width 437 height 28
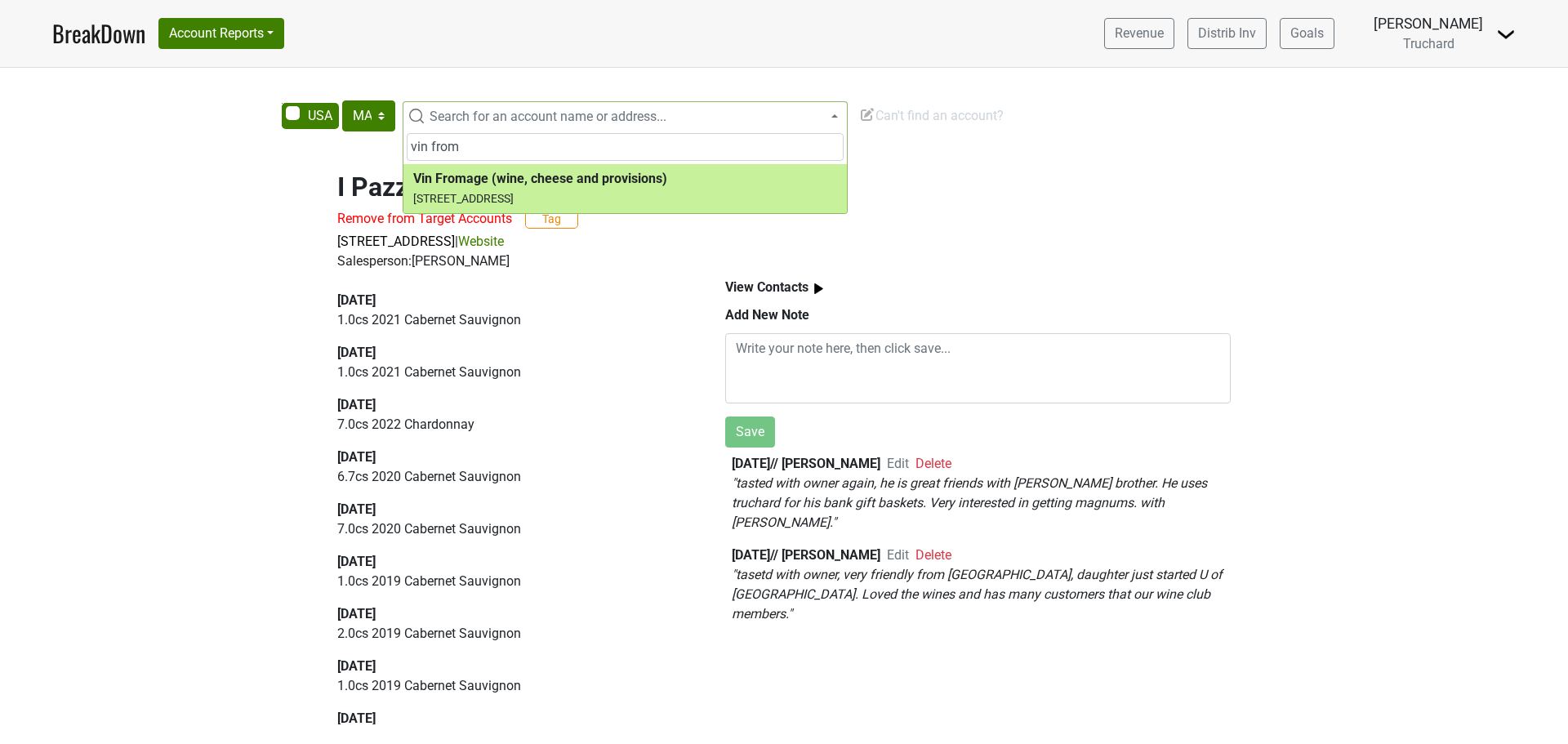
type input "vin from"
select select "124448706"
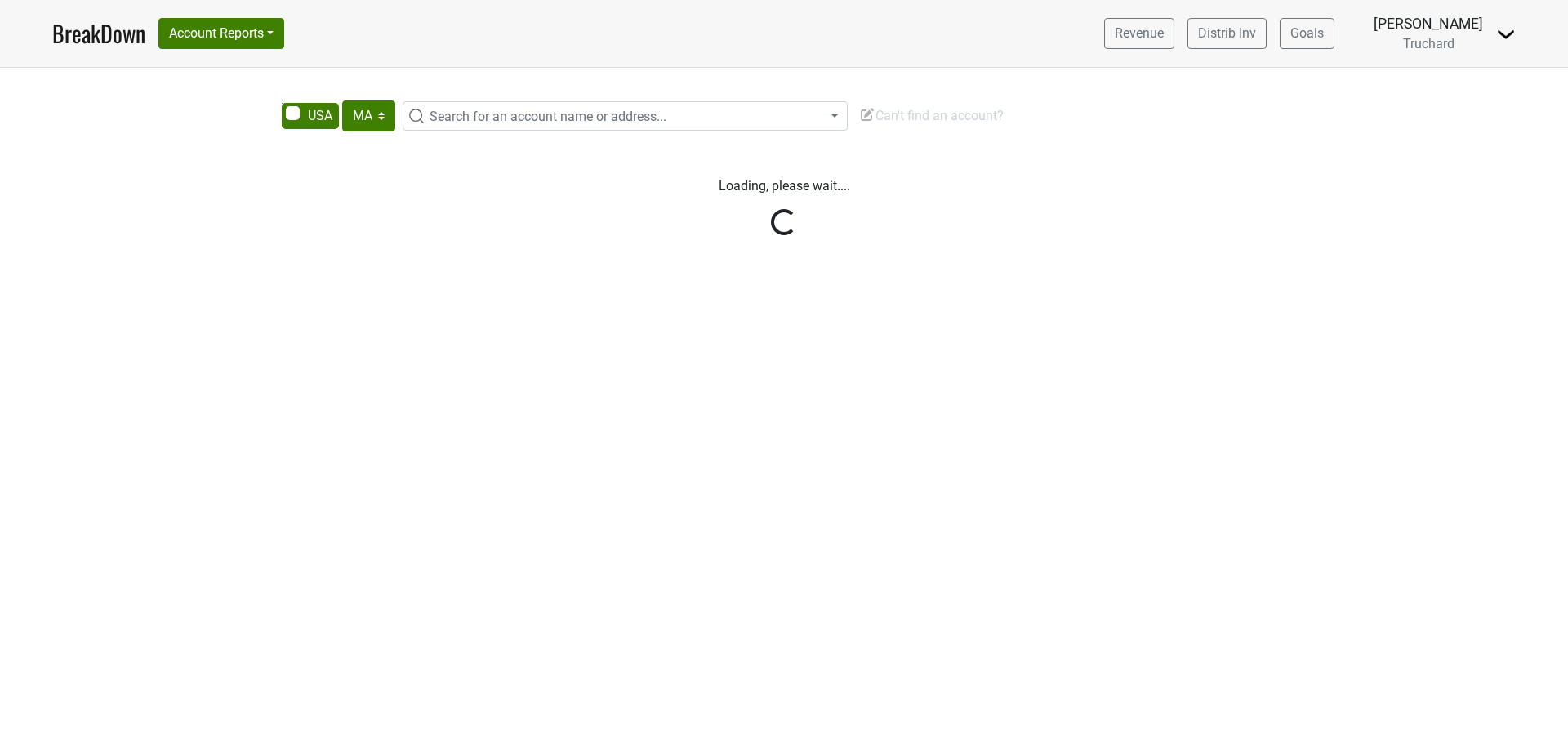
select select "MA"
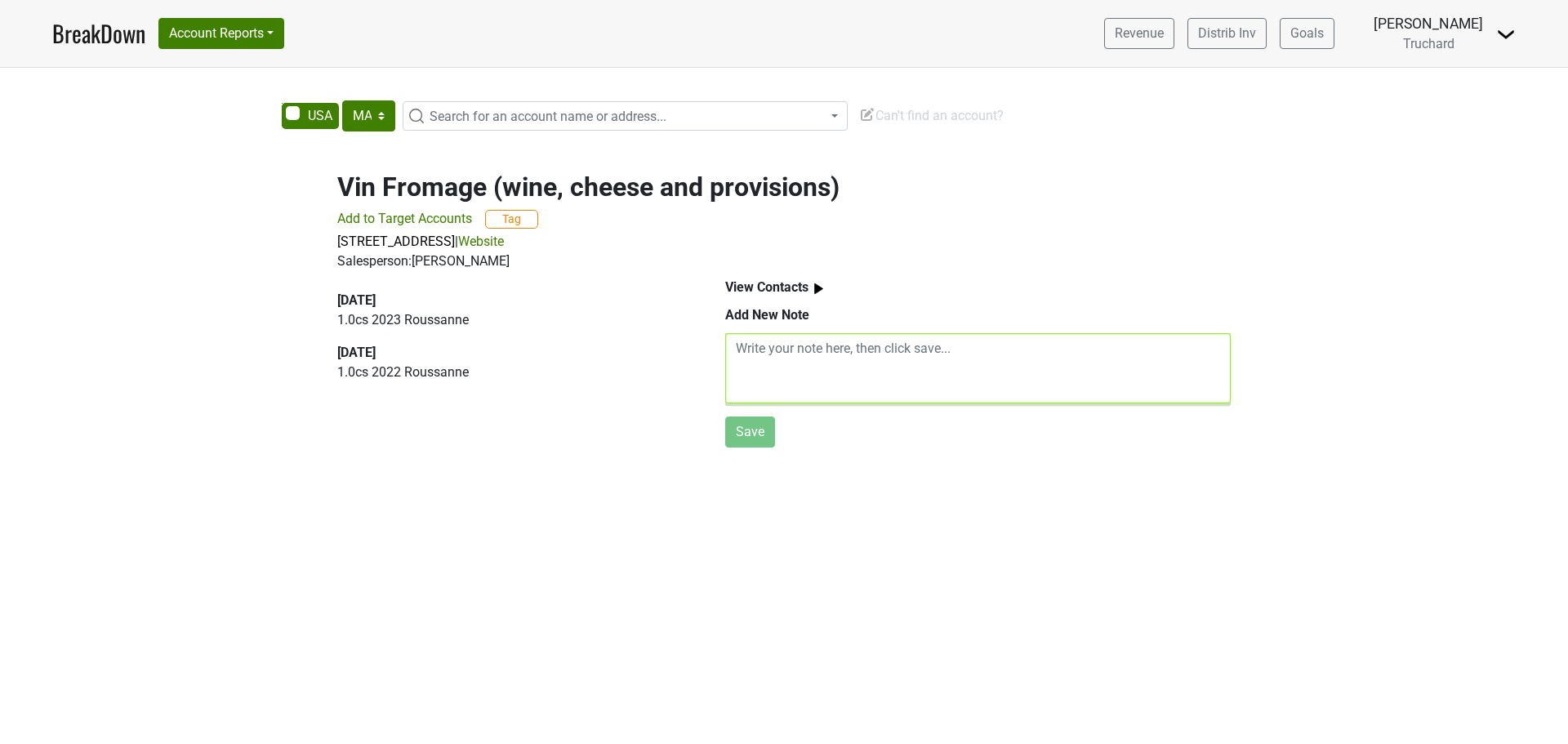
click at [822, 342] on textarea at bounding box center [978, 368] width 506 height 71
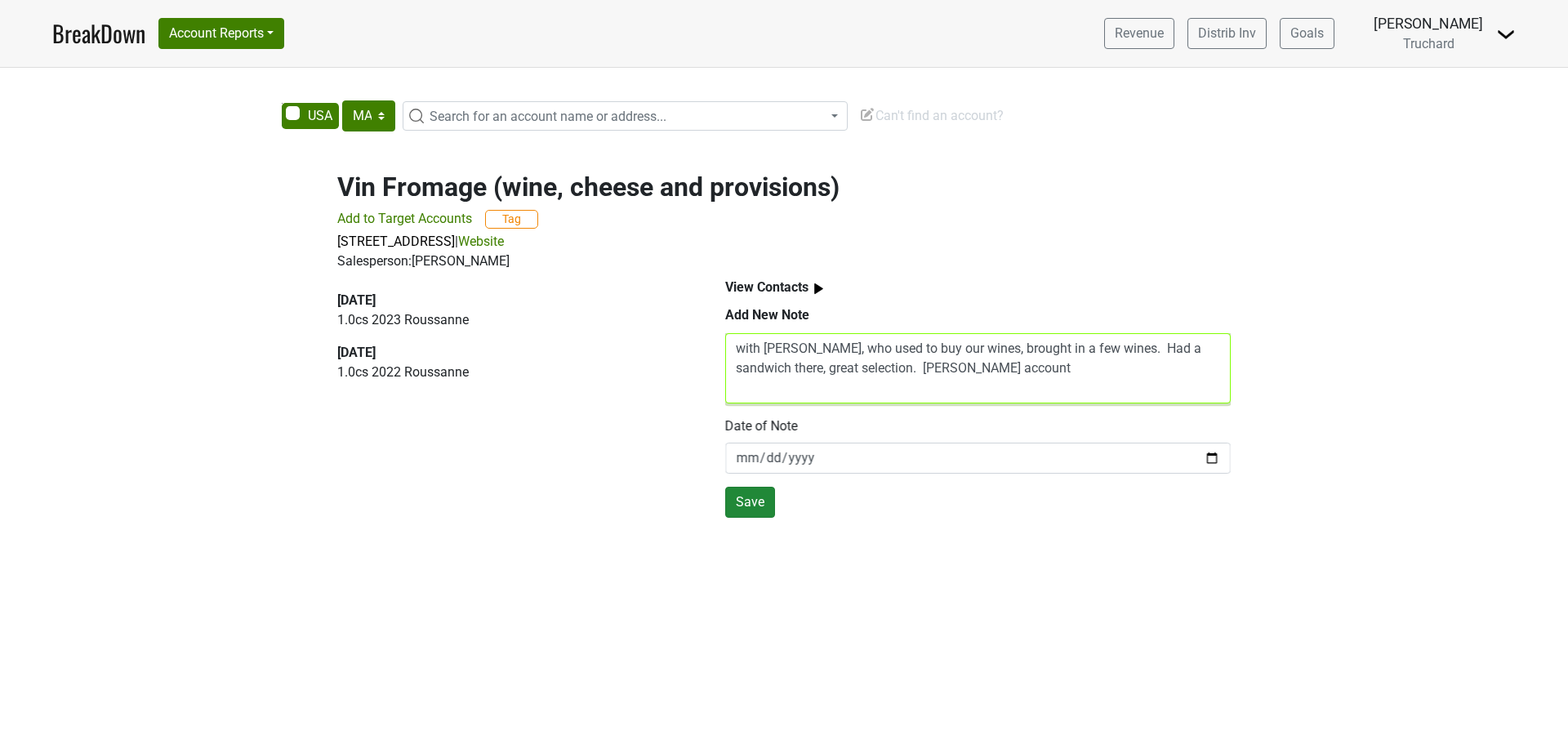
type textarea "with Howie, who used to buy our wines, brought in a few wines. Had a sandwich t…"
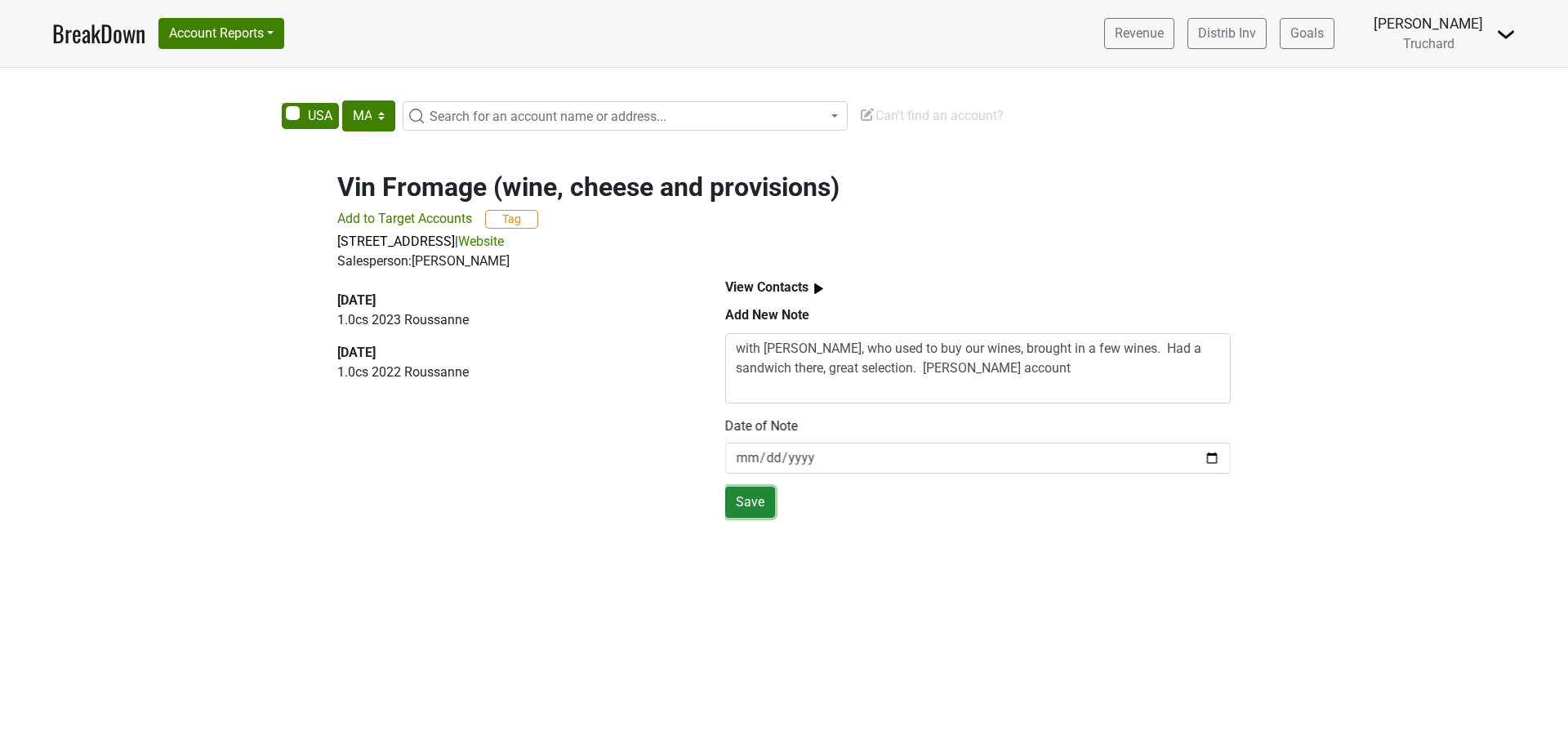
click at [739, 502] on button "Save" at bounding box center [750, 502] width 50 height 31
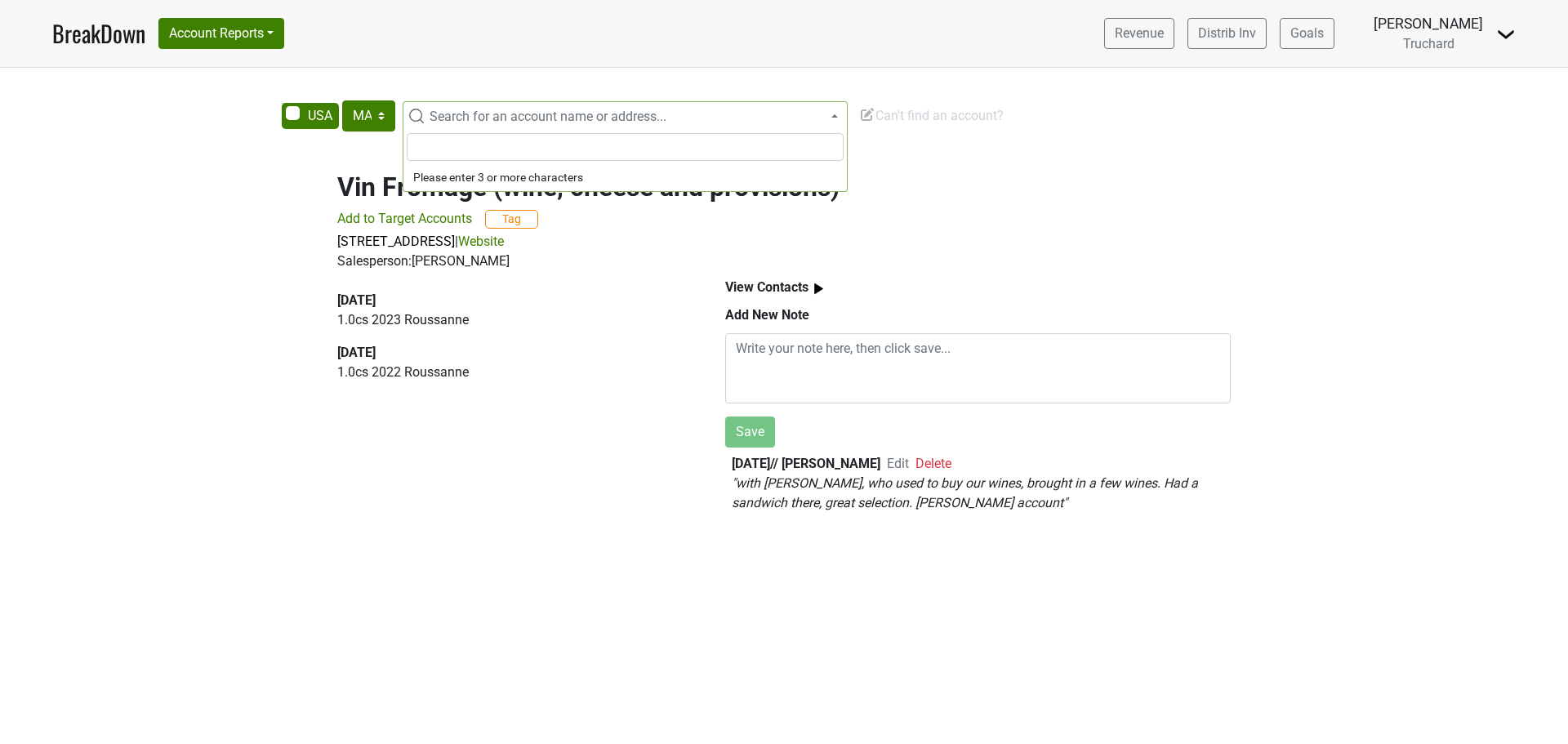
click at [518, 118] on span "Search for an account name or address..." at bounding box center [548, 116] width 237 height 15
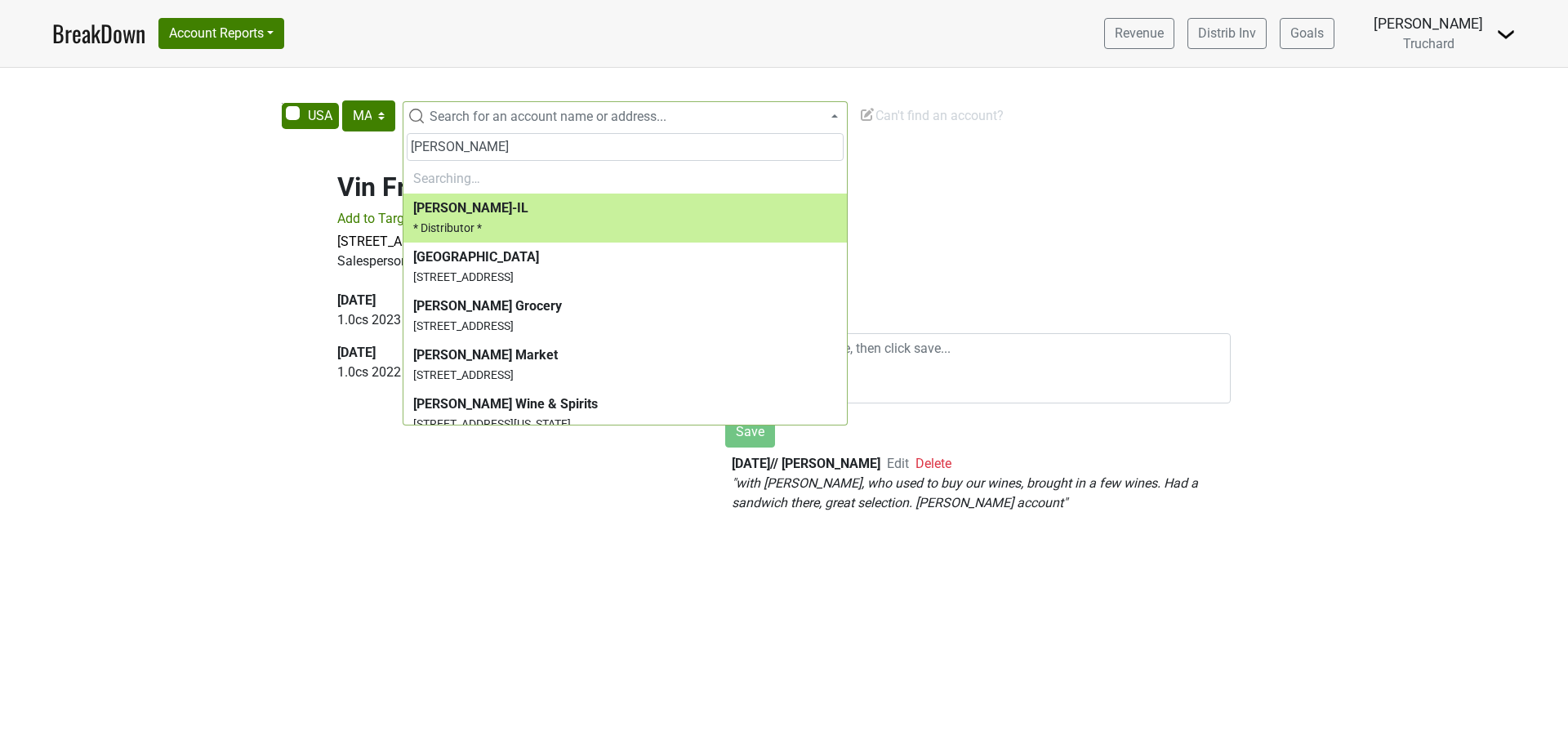
type input "gil's"
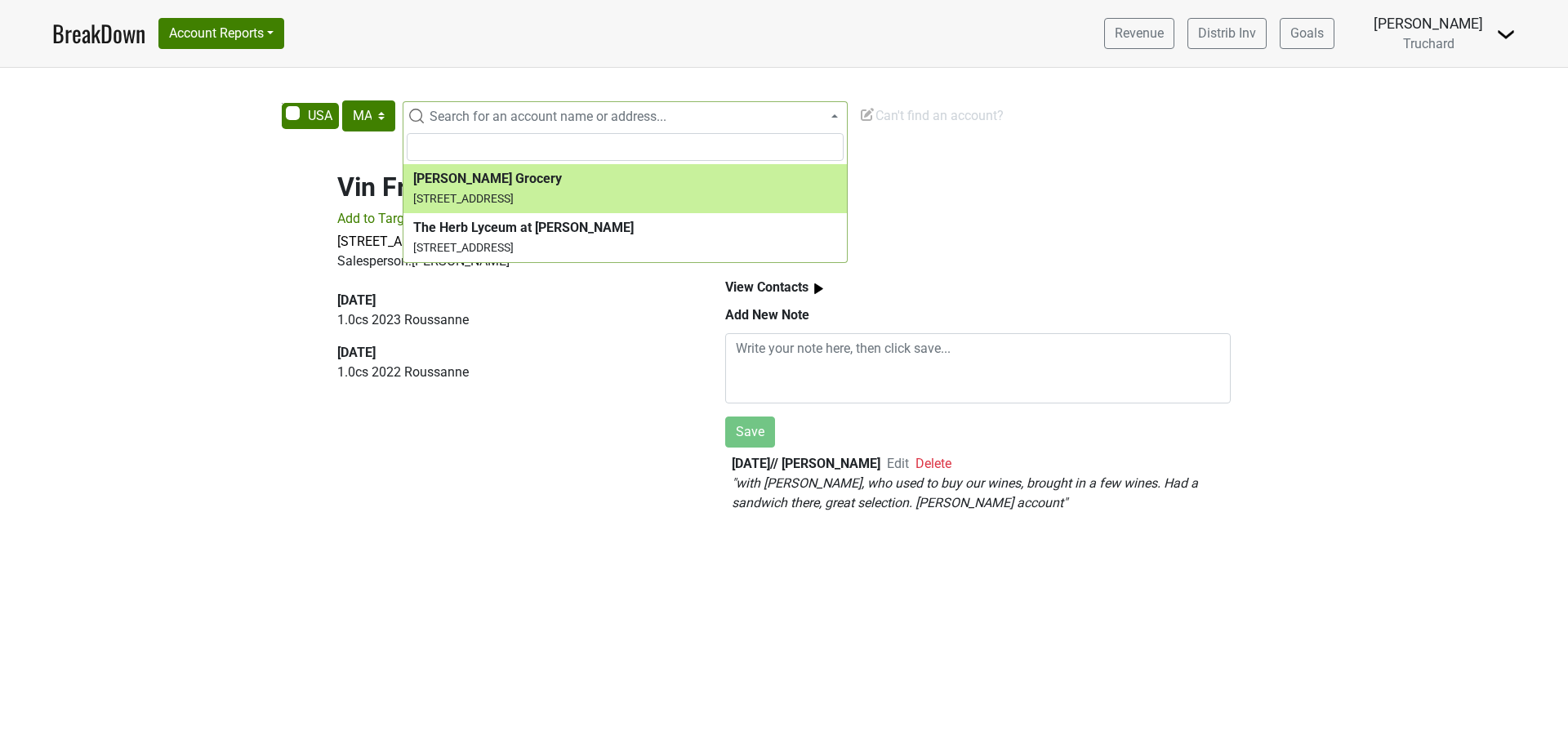
select select "123850917"
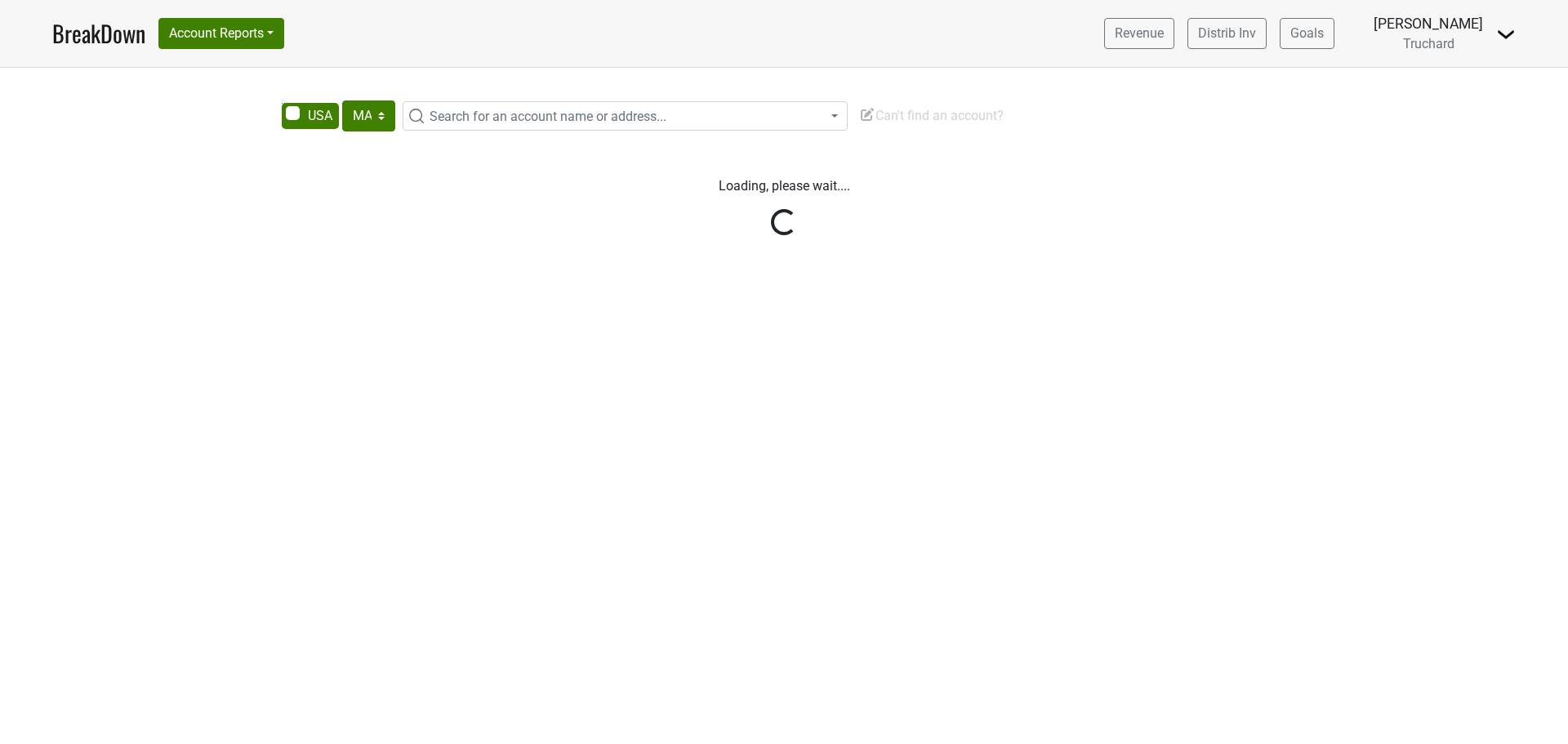
select select "MA"
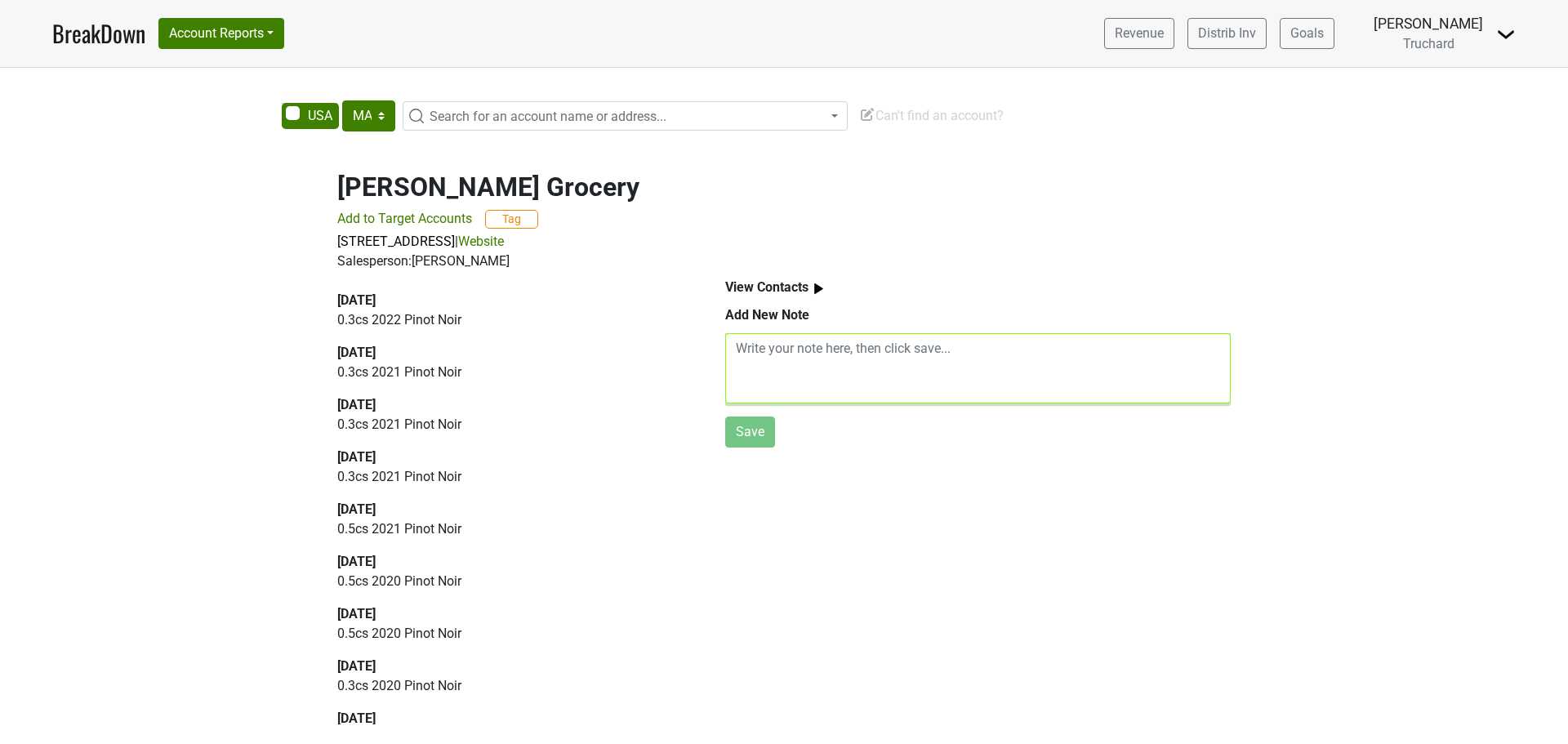
click at [775, 354] on textarea at bounding box center [978, 368] width 506 height 71
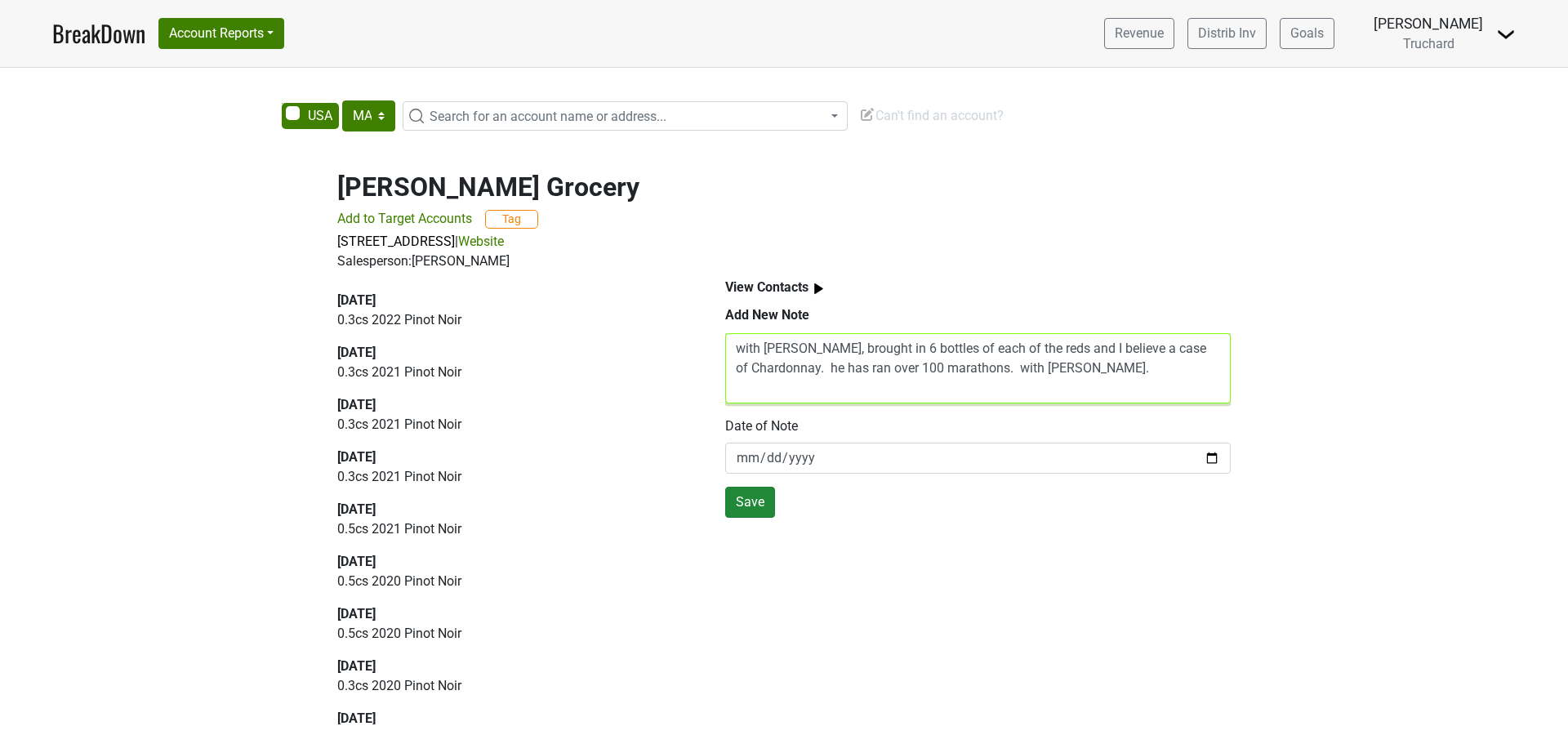
type textarea "with [PERSON_NAME], brought in 6 bottles of each of the reds and I believe a ca…"
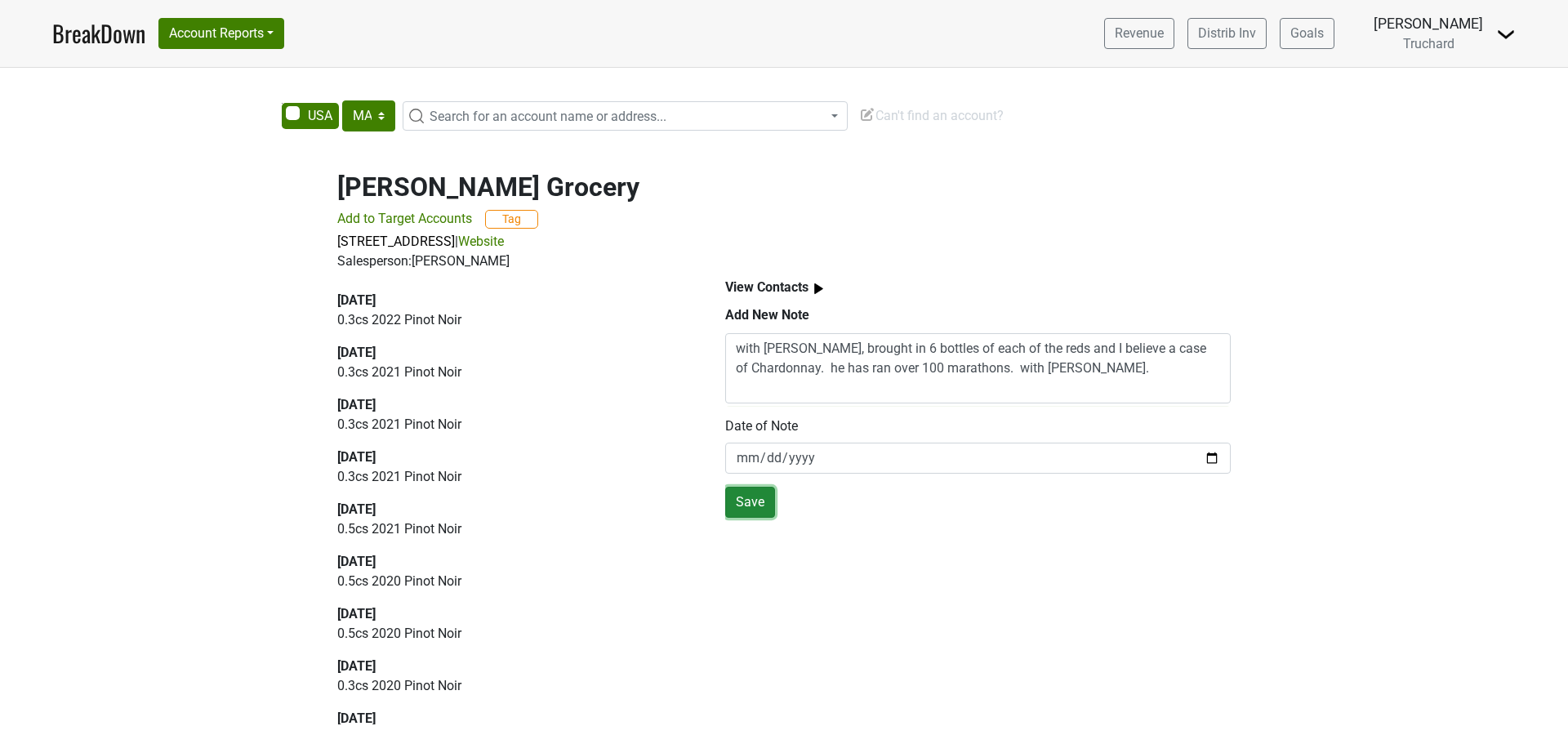
click at [758, 499] on button "Save" at bounding box center [750, 502] width 50 height 31
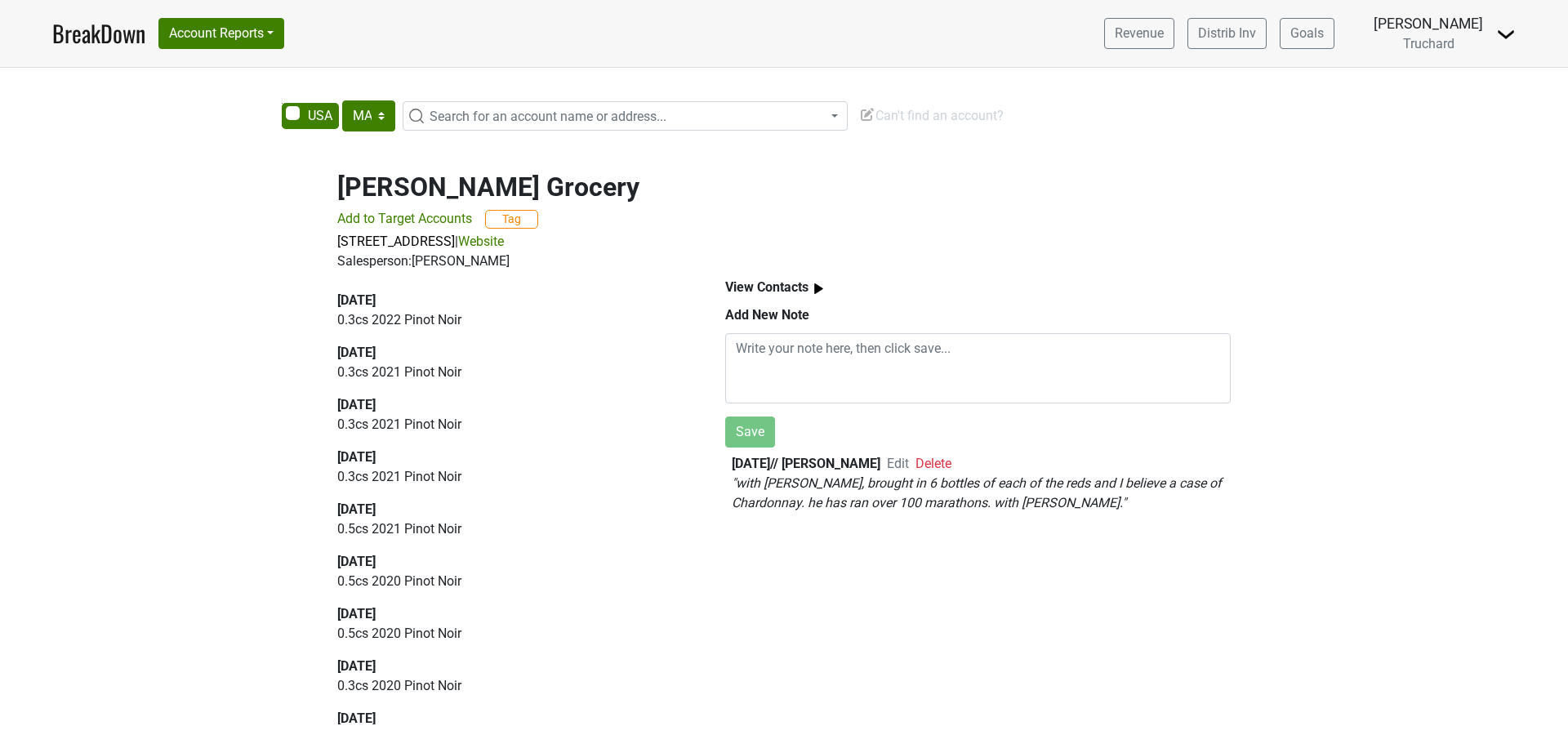
click at [642, 122] on span "Search for an account name or address..." at bounding box center [548, 116] width 237 height 15
type input "s"
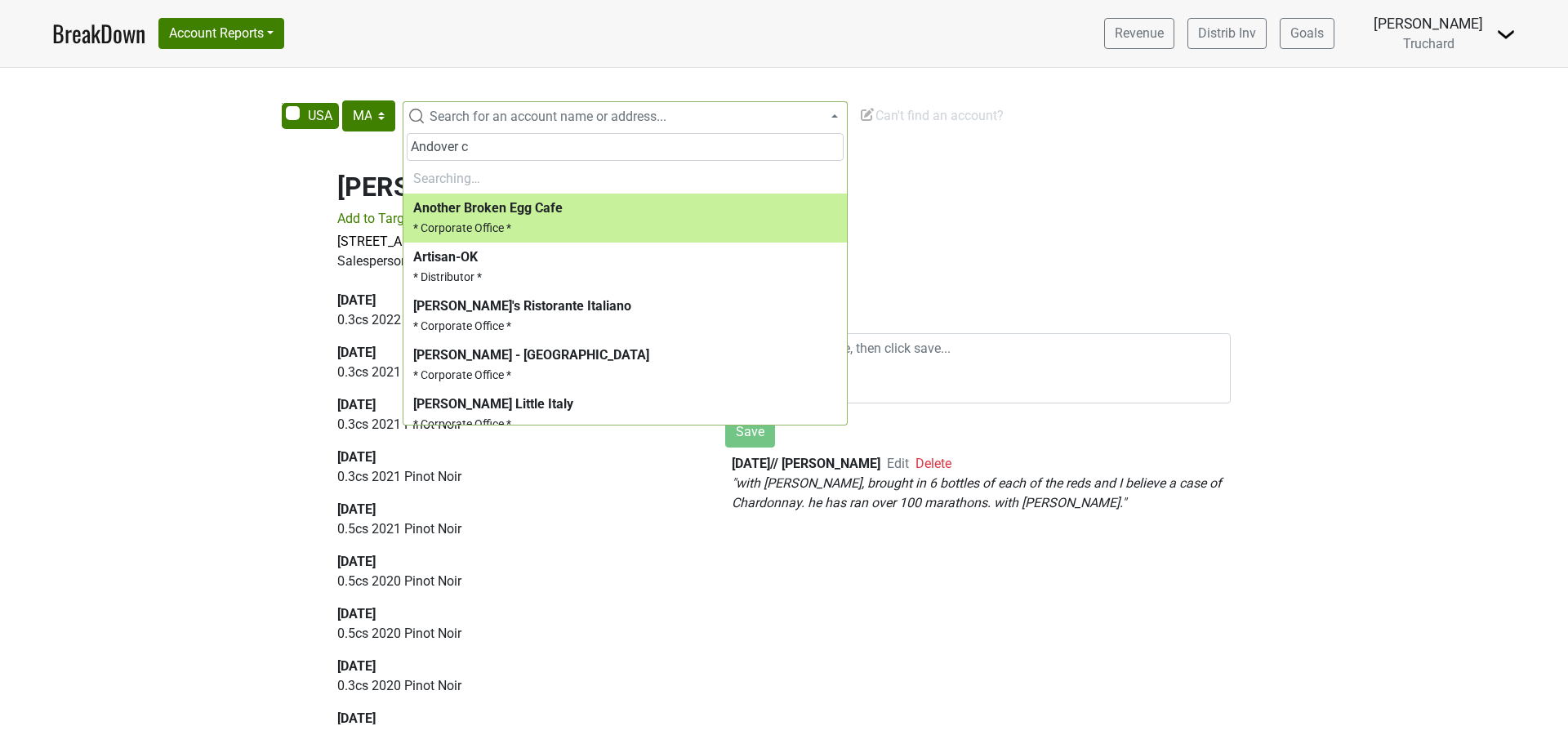
type input "Andover cl"
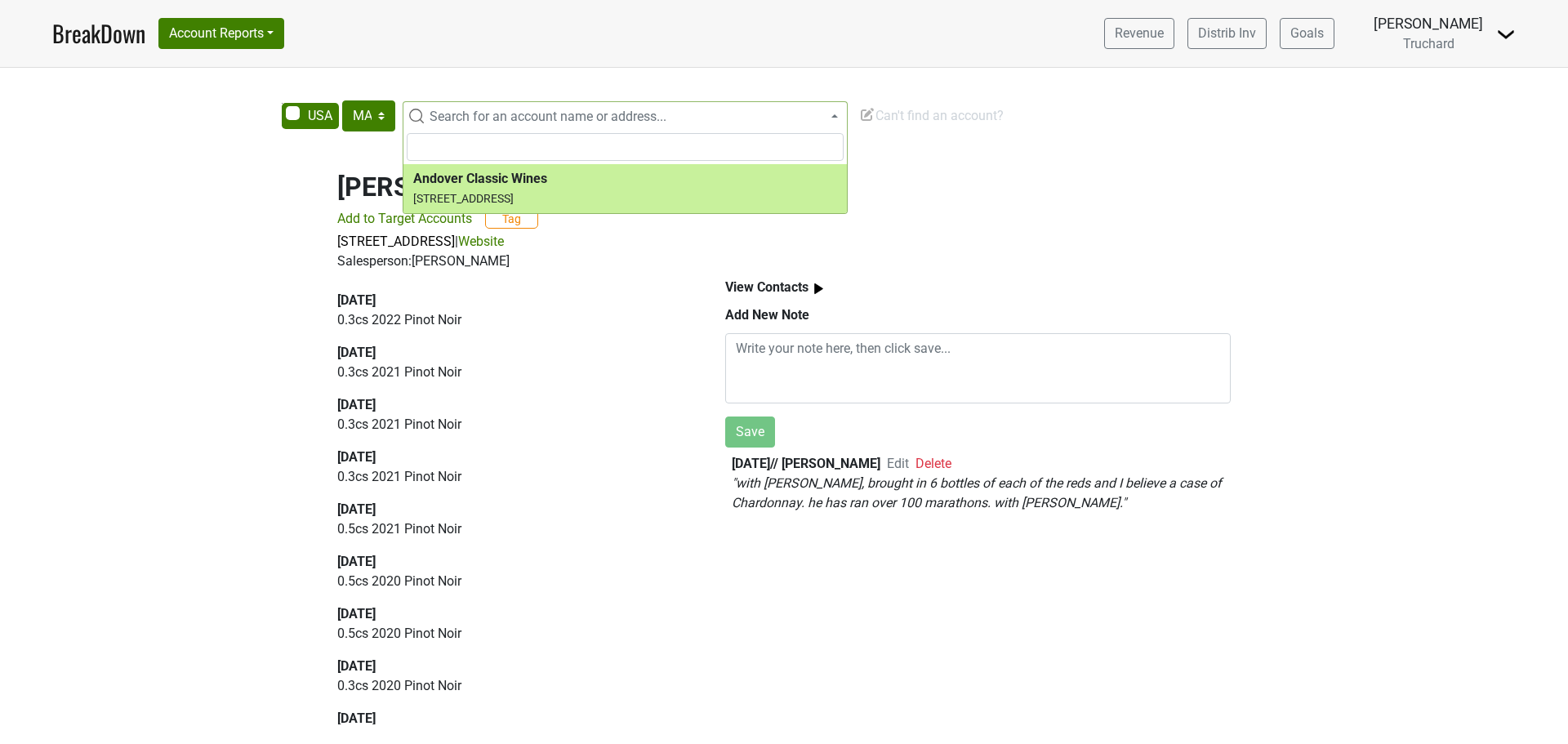
select select "296558"
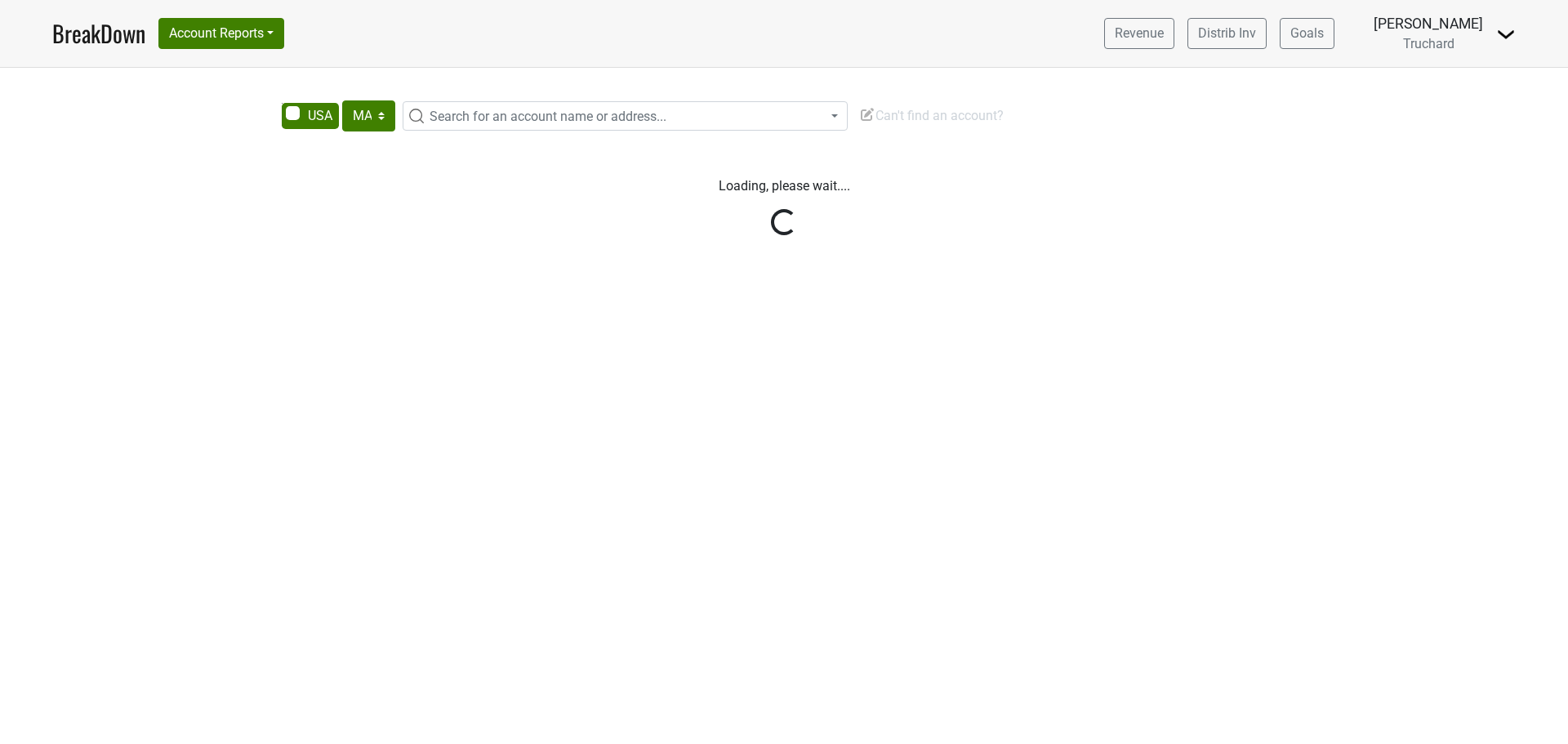
select select "MA"
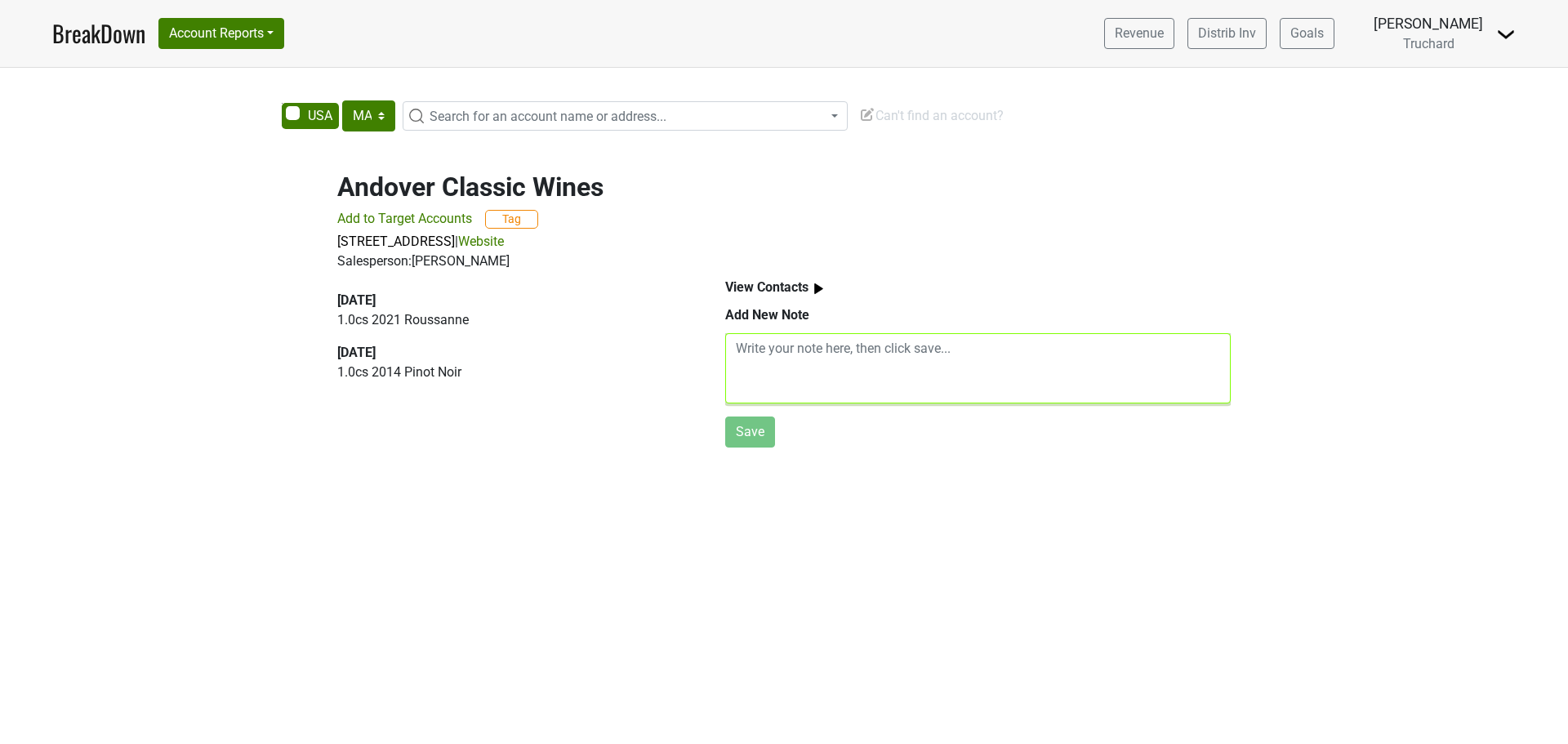
click at [785, 366] on textarea at bounding box center [978, 368] width 506 height 71
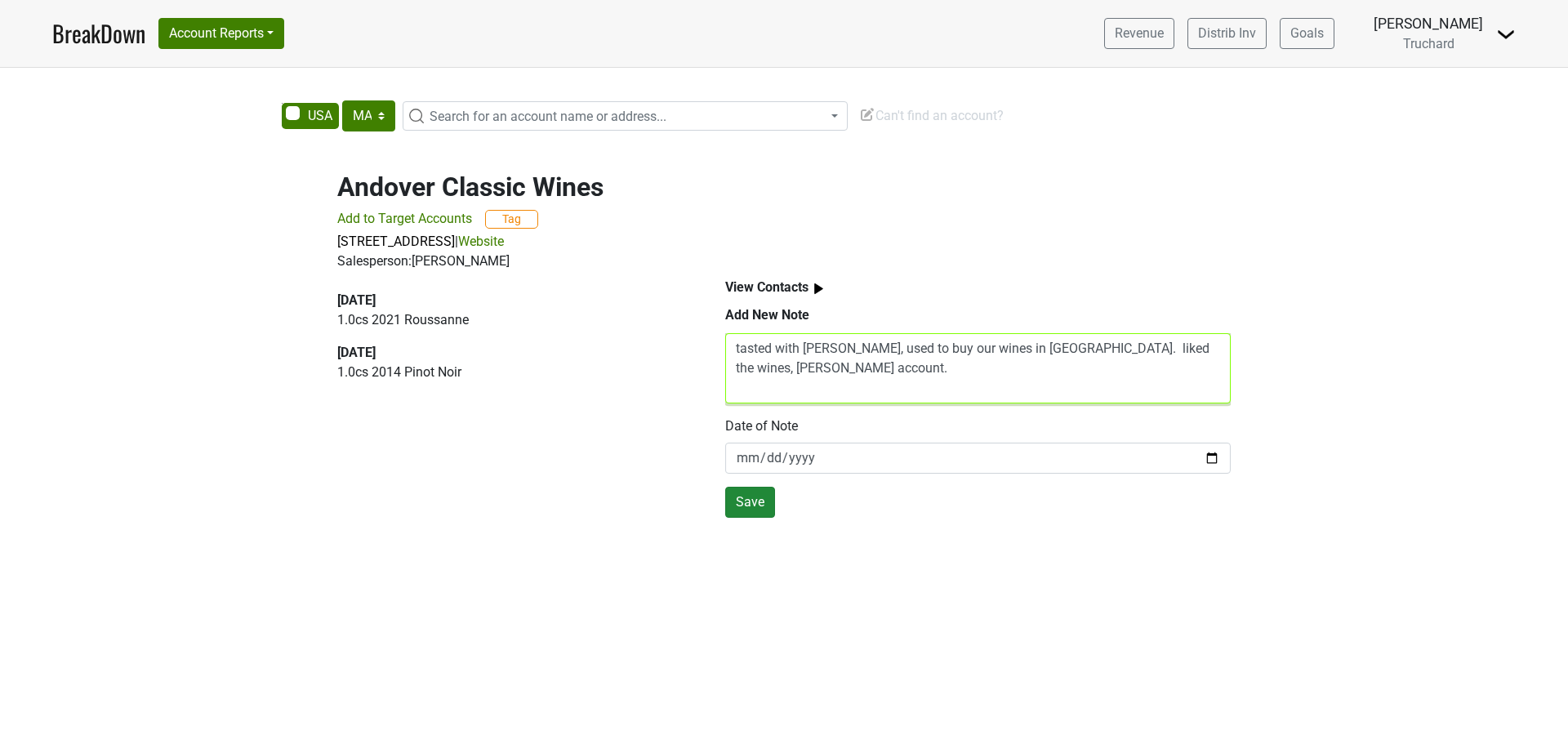
type textarea "tasted with Michelle Skotz, used to buy our wines in NH. liked the wines, Katie…"
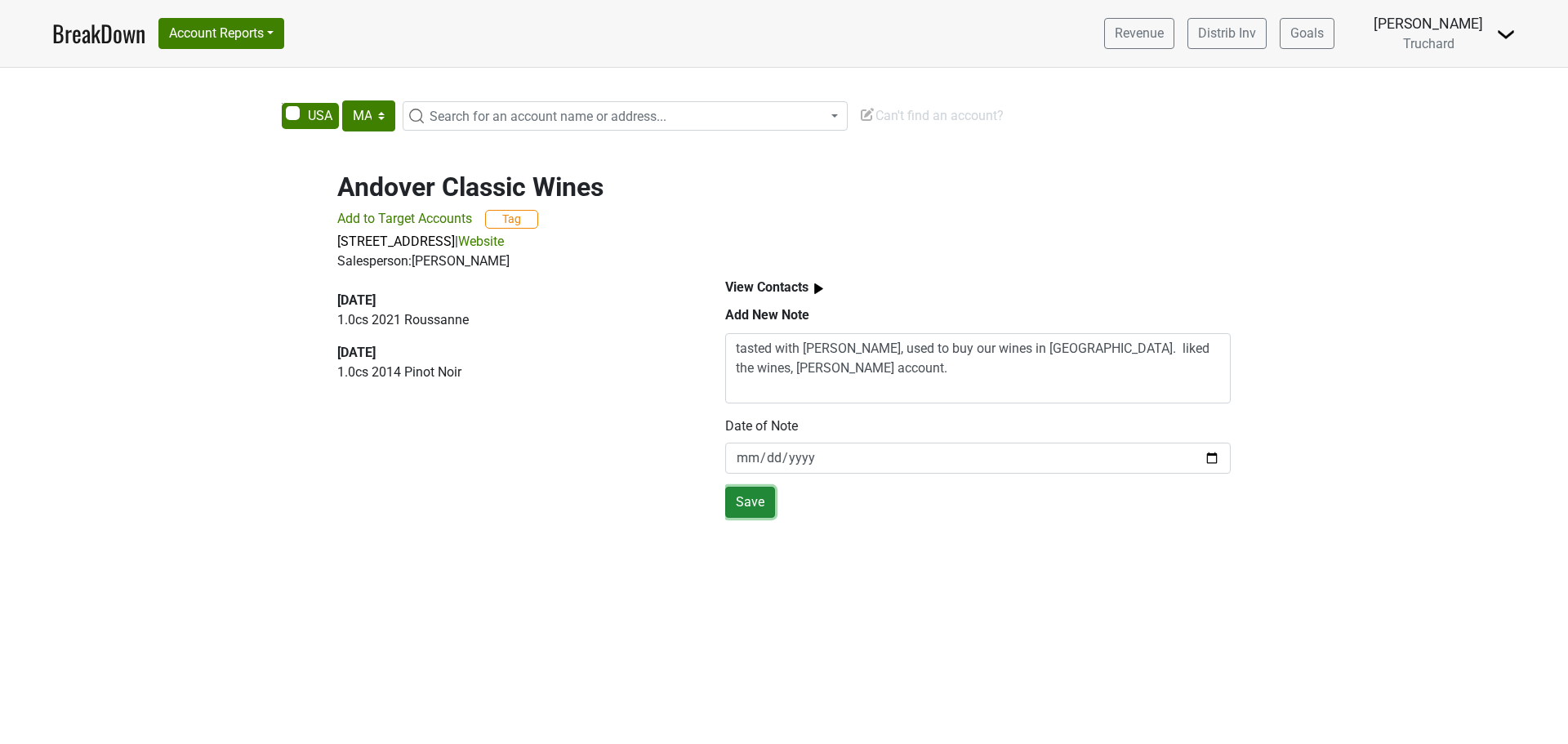
click at [755, 502] on button "Save" at bounding box center [750, 502] width 50 height 31
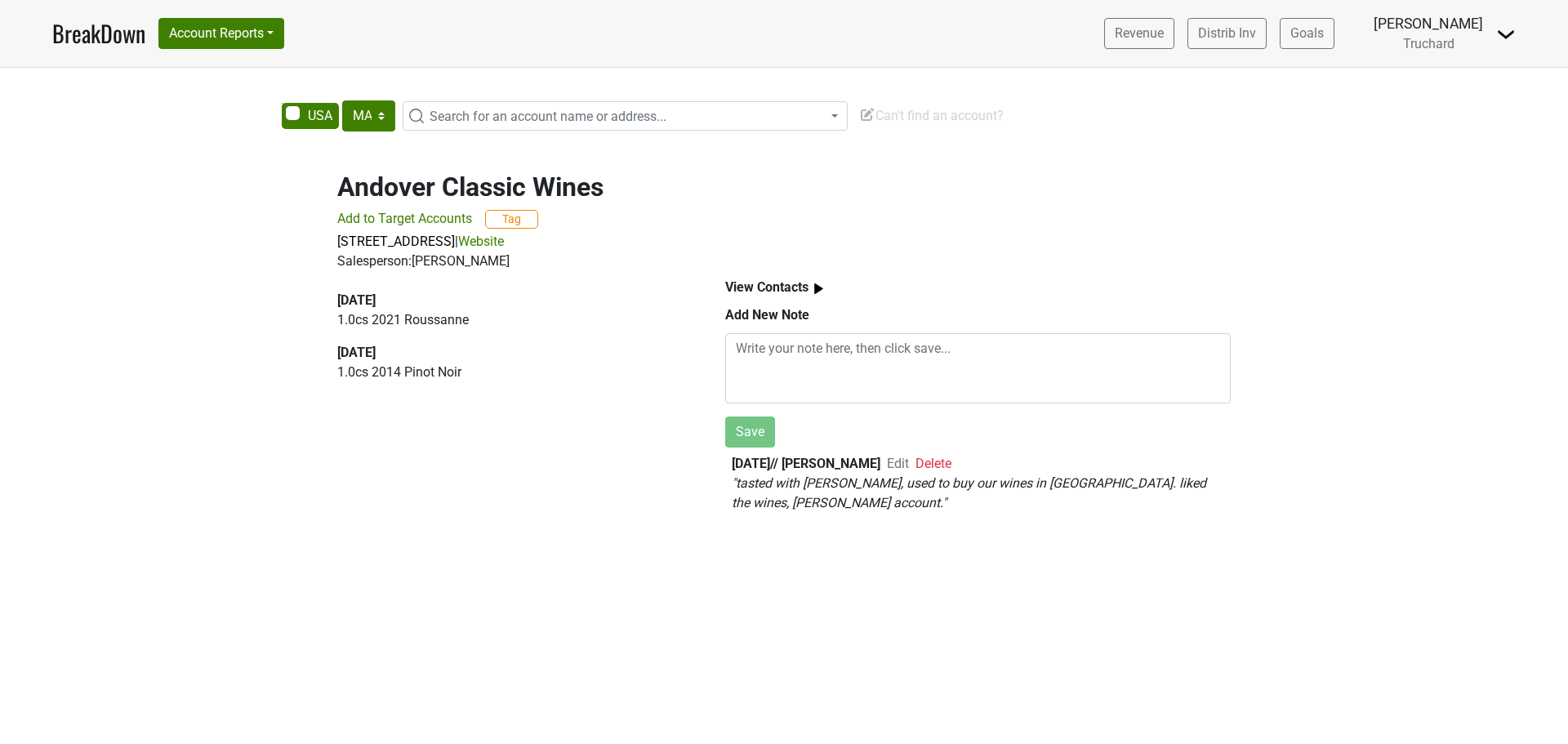
click at [461, 113] on span "Search for an account name or address..." at bounding box center [548, 116] width 237 height 15
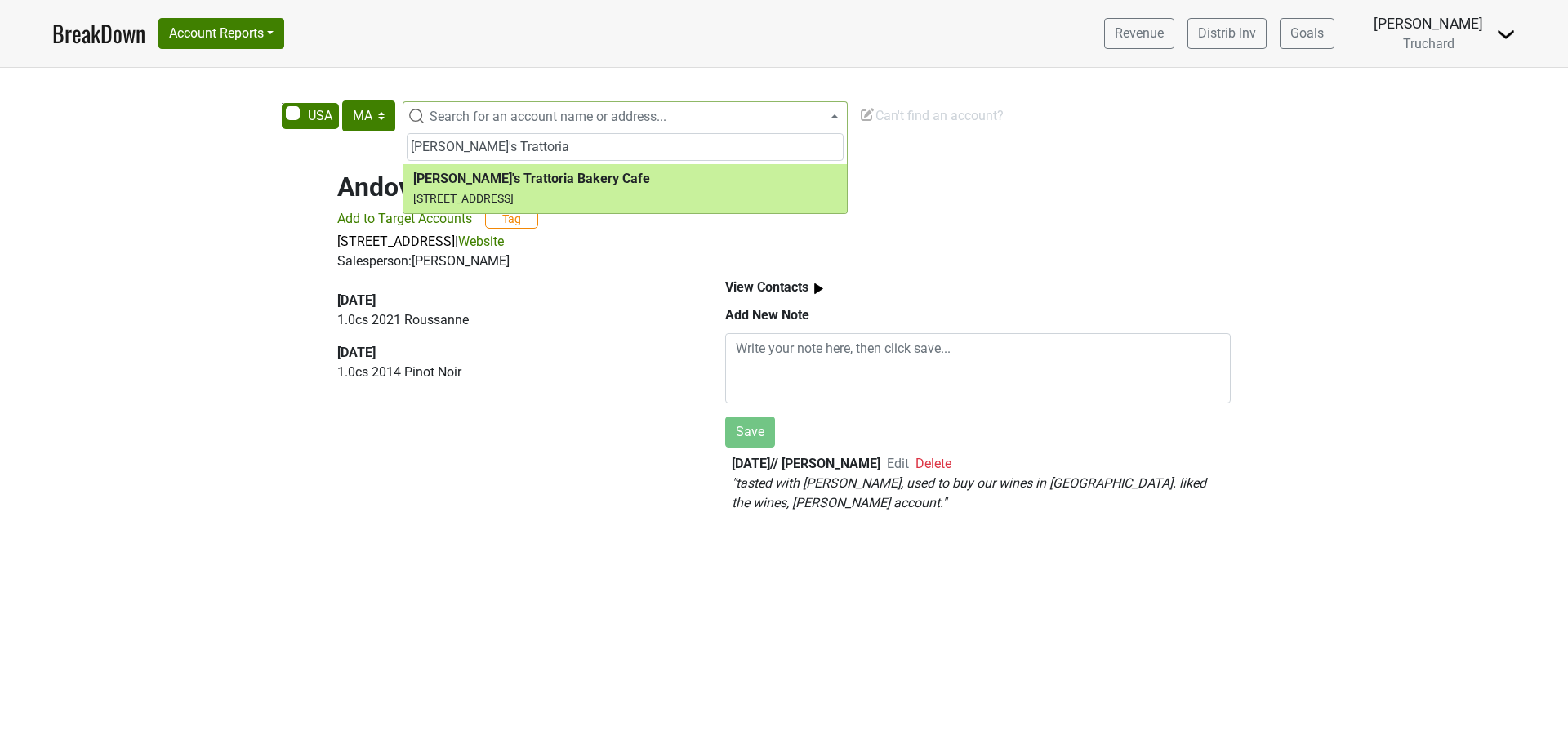
type input "Joseph's Trattoria"
select select "293346"
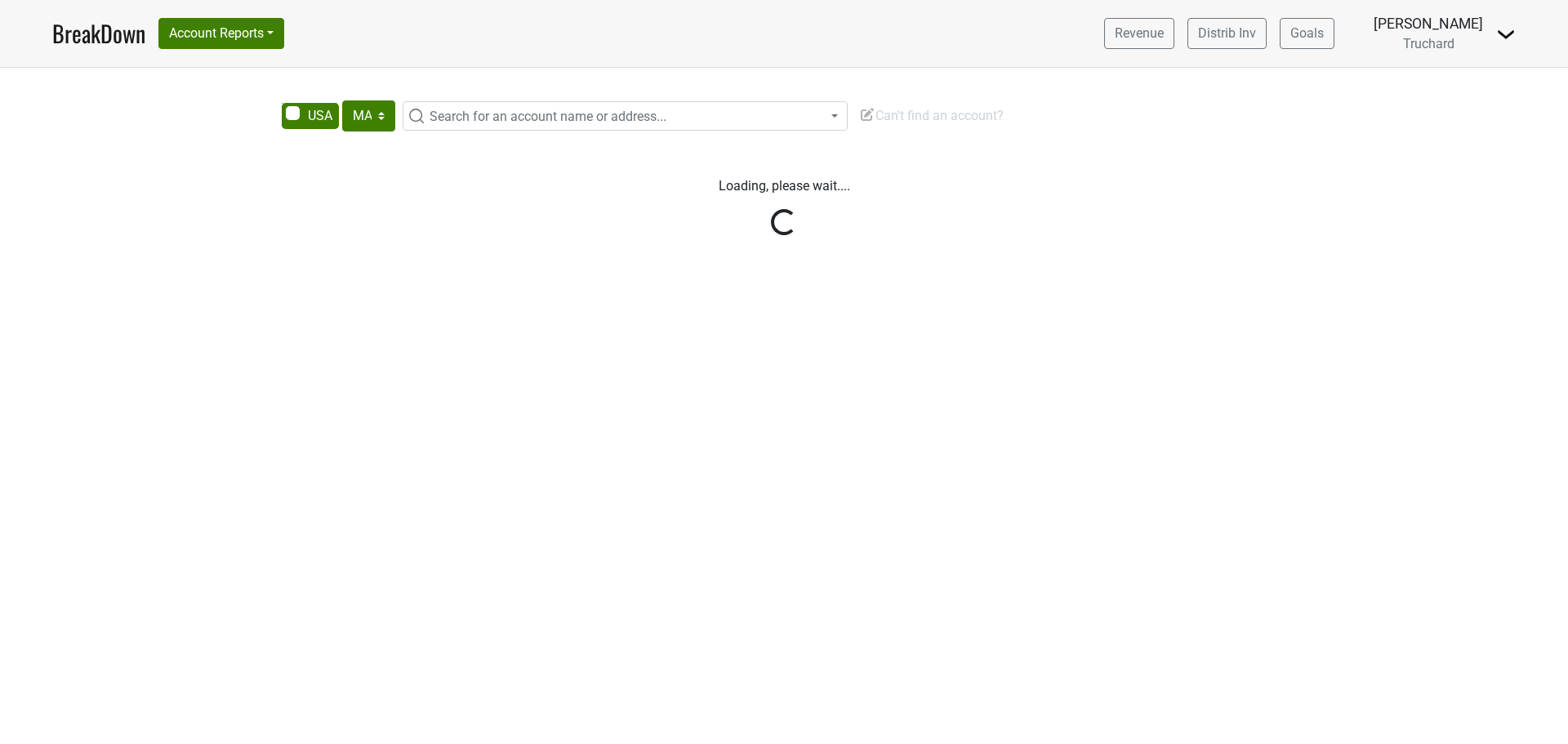
select select "MA"
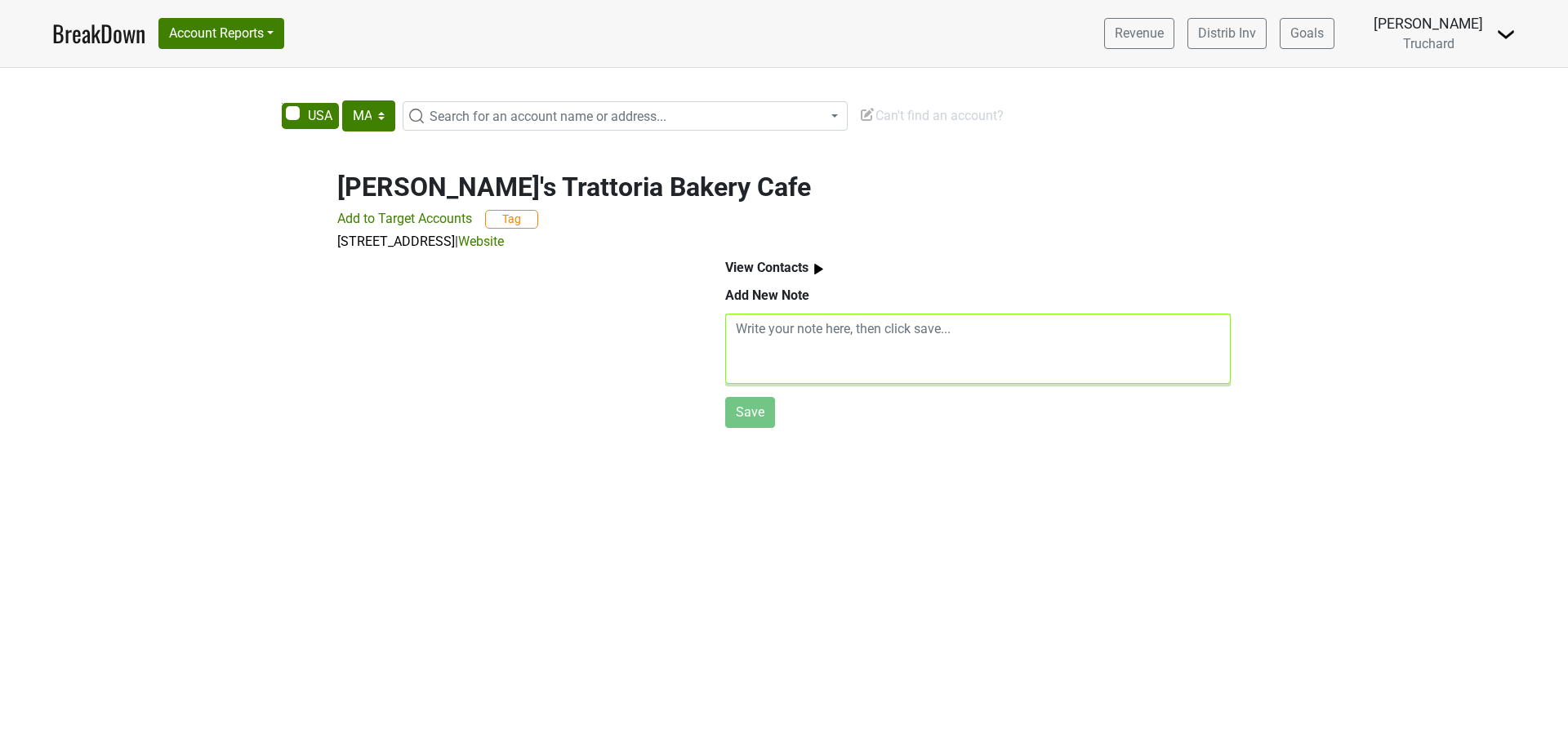
click at [837, 347] on textarea at bounding box center [978, 349] width 506 height 71
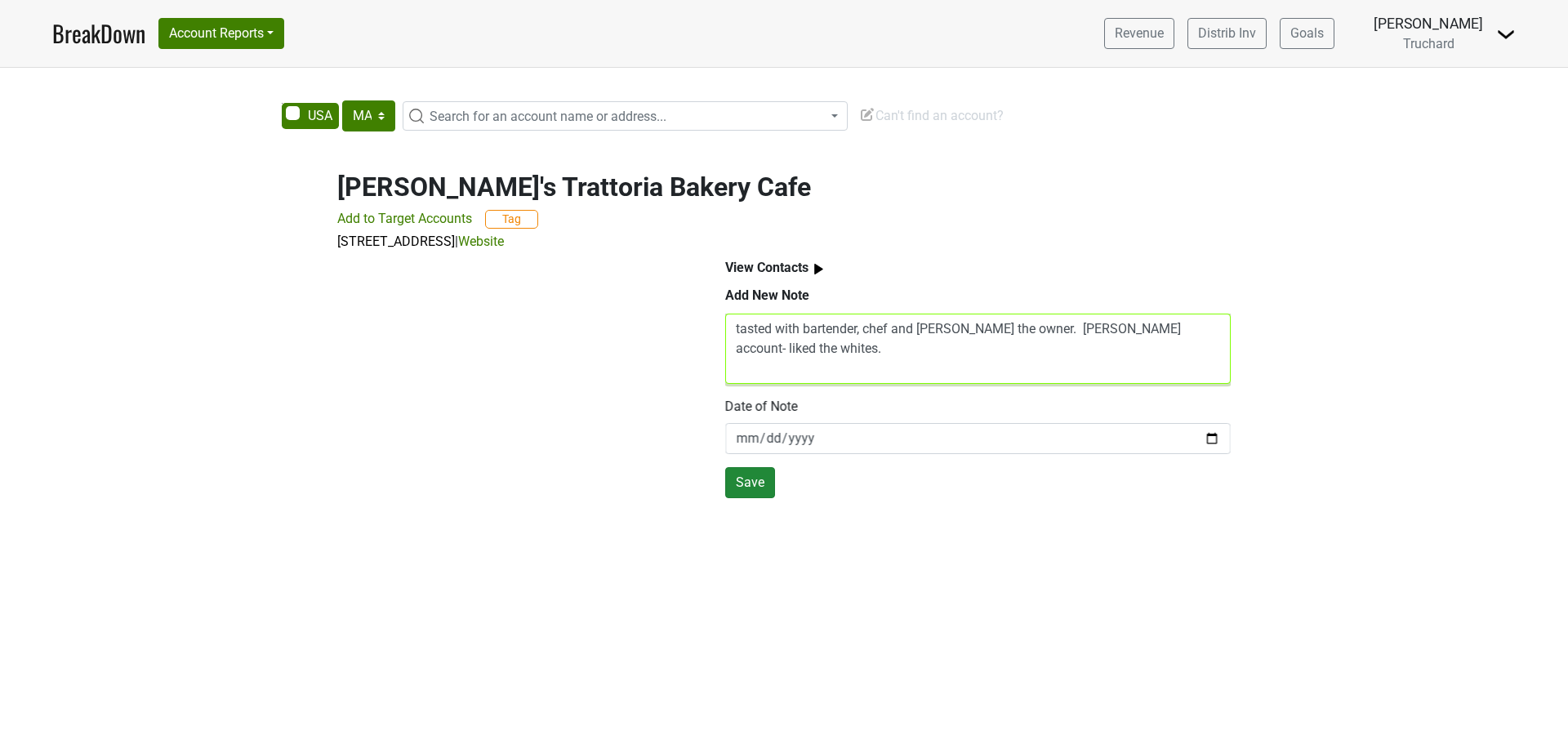
type textarea "tasted with bartender, chef and [PERSON_NAME] the owner. [PERSON_NAME] account-…"
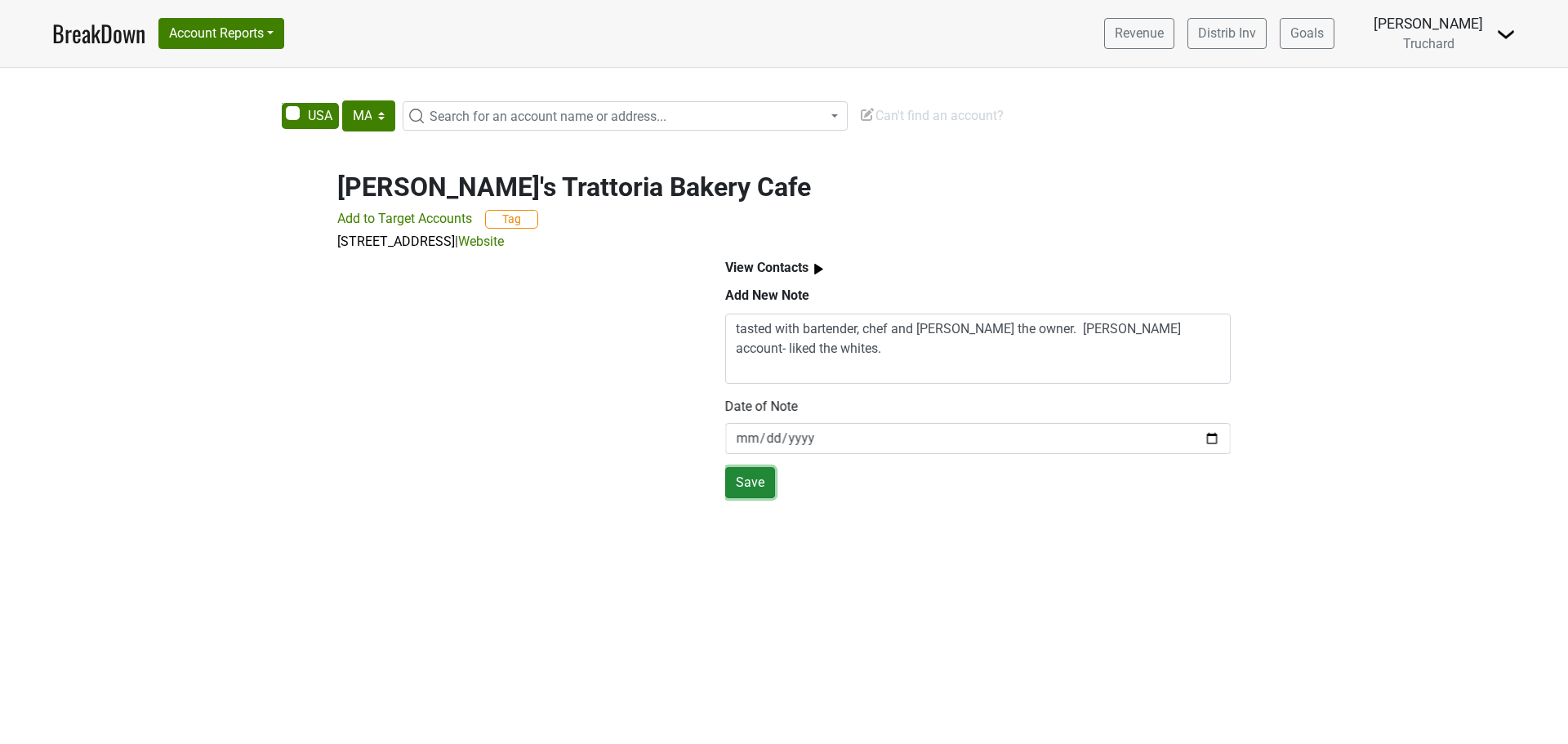
click at [755, 483] on button "Save" at bounding box center [750, 482] width 50 height 31
